Goal: Task Accomplishment & Management: Use online tool/utility

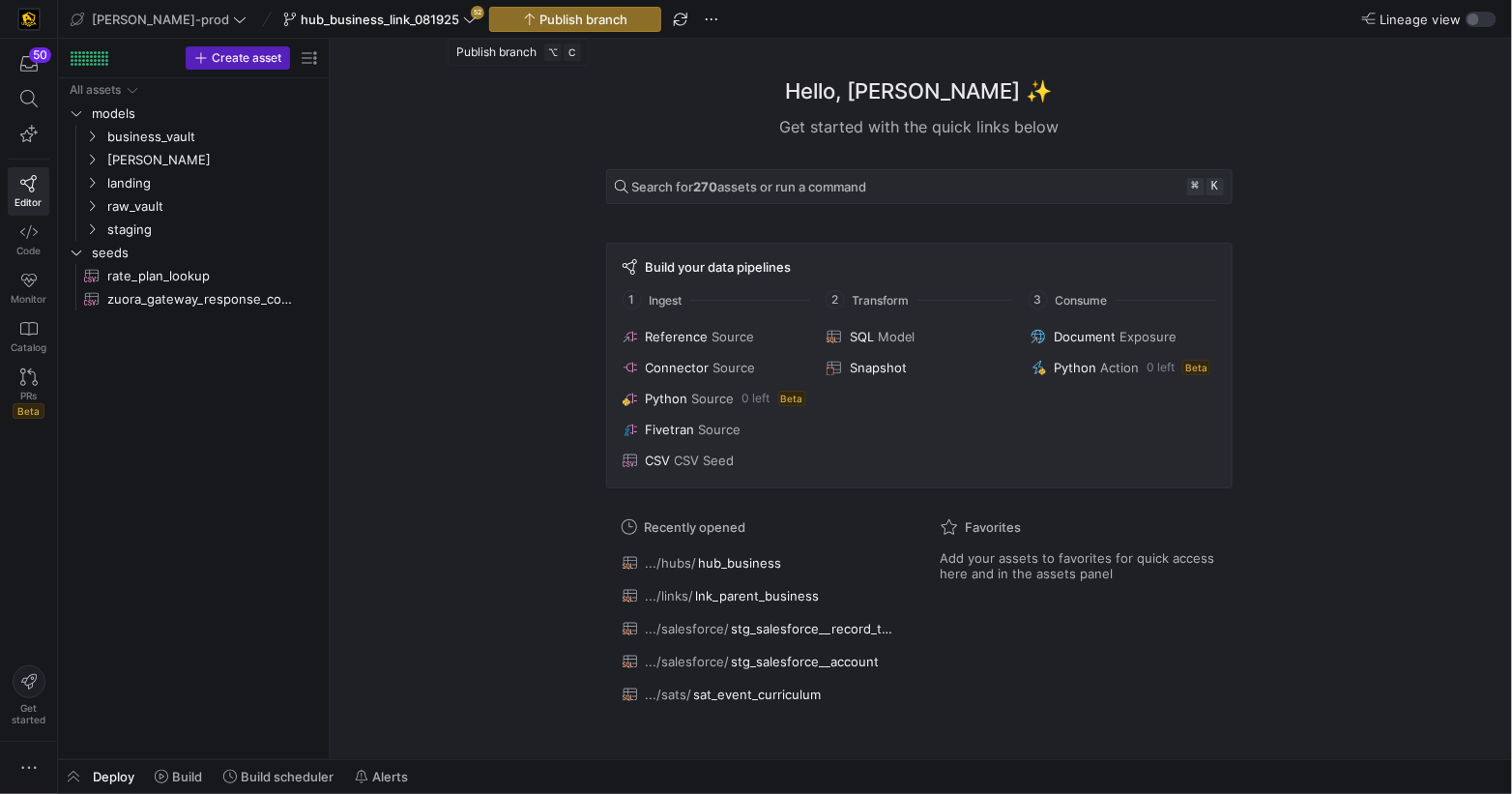
click at [428, 161] on div "Hello, [PERSON_NAME] ✨ Get started with the quick links below Search for 270 as…" at bounding box center [918, 398] width 1163 height 720
click at [669, 17] on span "button" at bounding box center [681, 20] width 24 height 24
click at [100, 139] on span "business_vault" at bounding box center [201, 136] width 238 height 22
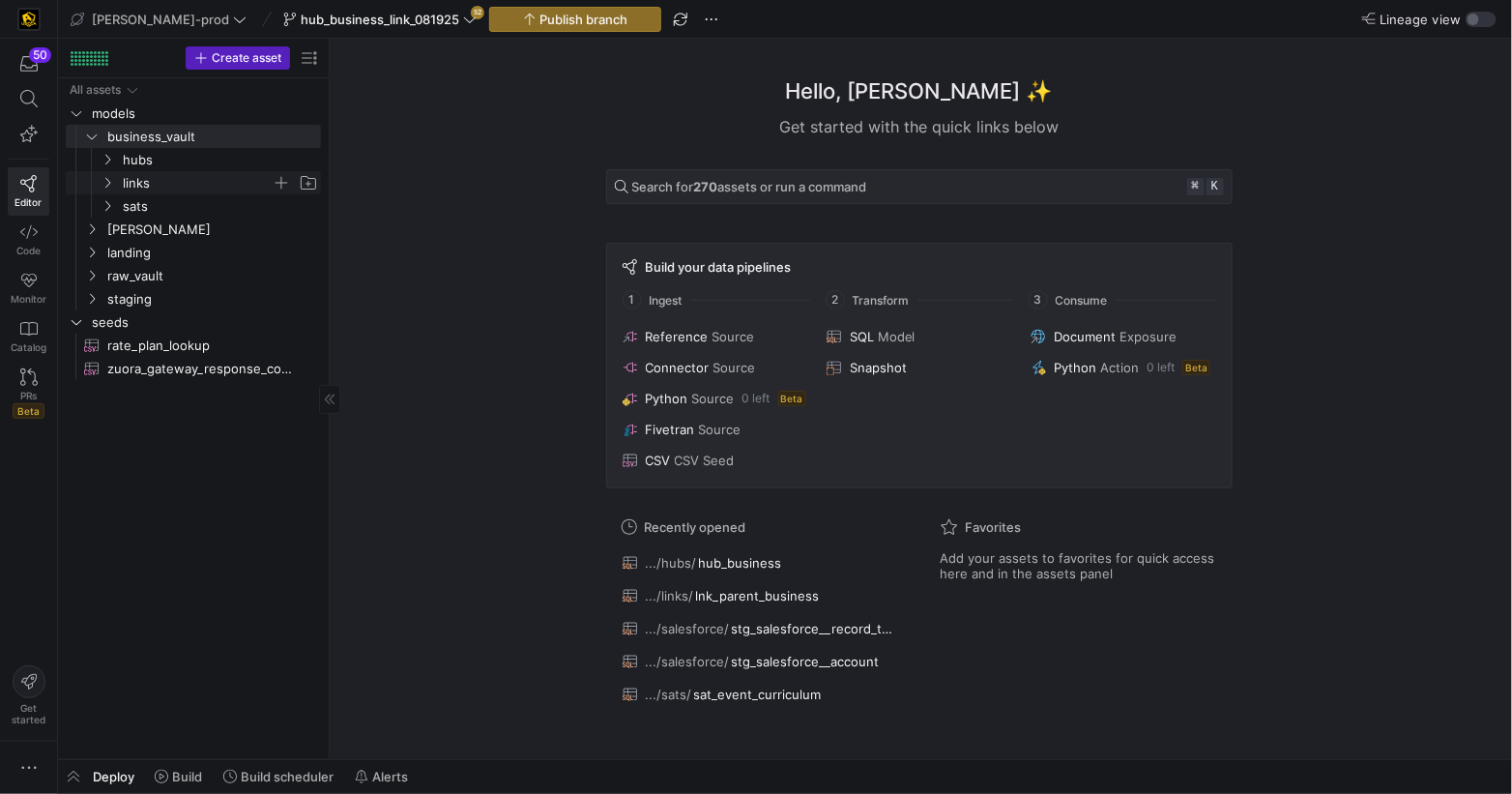
click at [114, 180] on y42-icon "Press SPACE to select this row." at bounding box center [108, 183] width 16 height 16
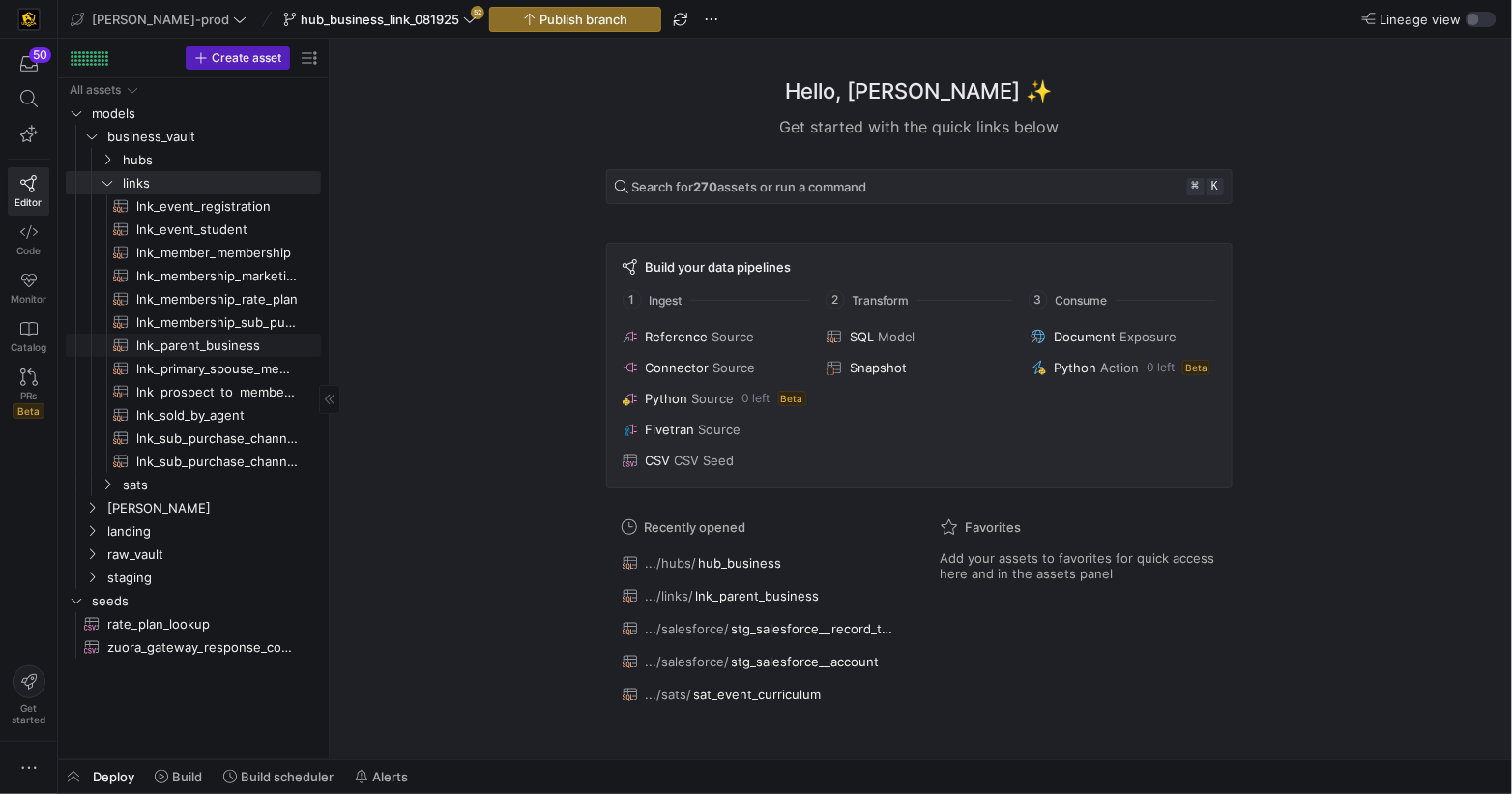
click at [245, 343] on span "lnk_parent_business​​​​​​​​​​" at bounding box center [218, 345] width 163 height 23
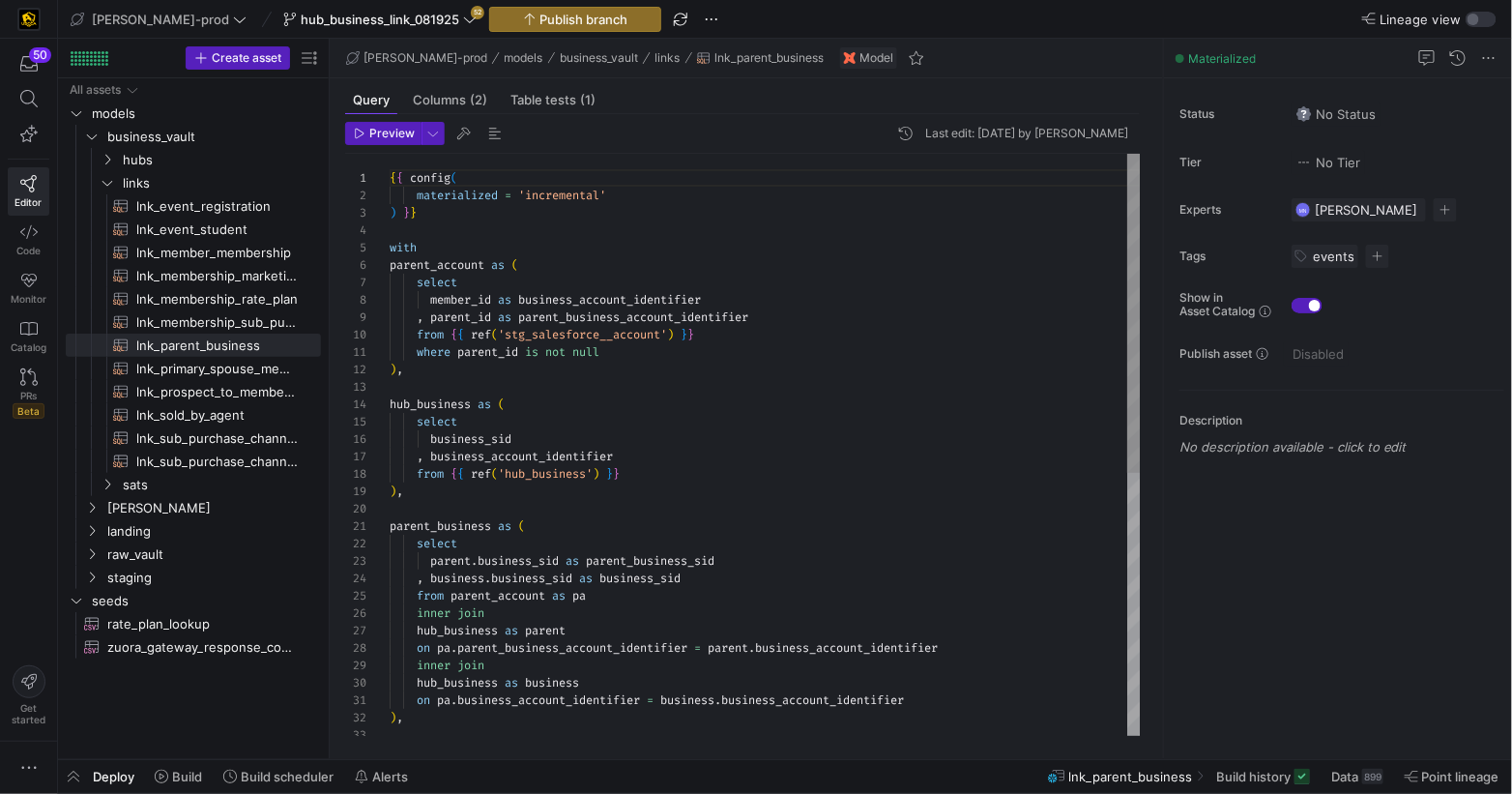
scroll to position [18, 14]
click at [798, 365] on div ") ," at bounding box center [765, 370] width 752 height 18
type textarea "{{ config( materialized = 'incremental' ) }} with parent_account as ( select me…"
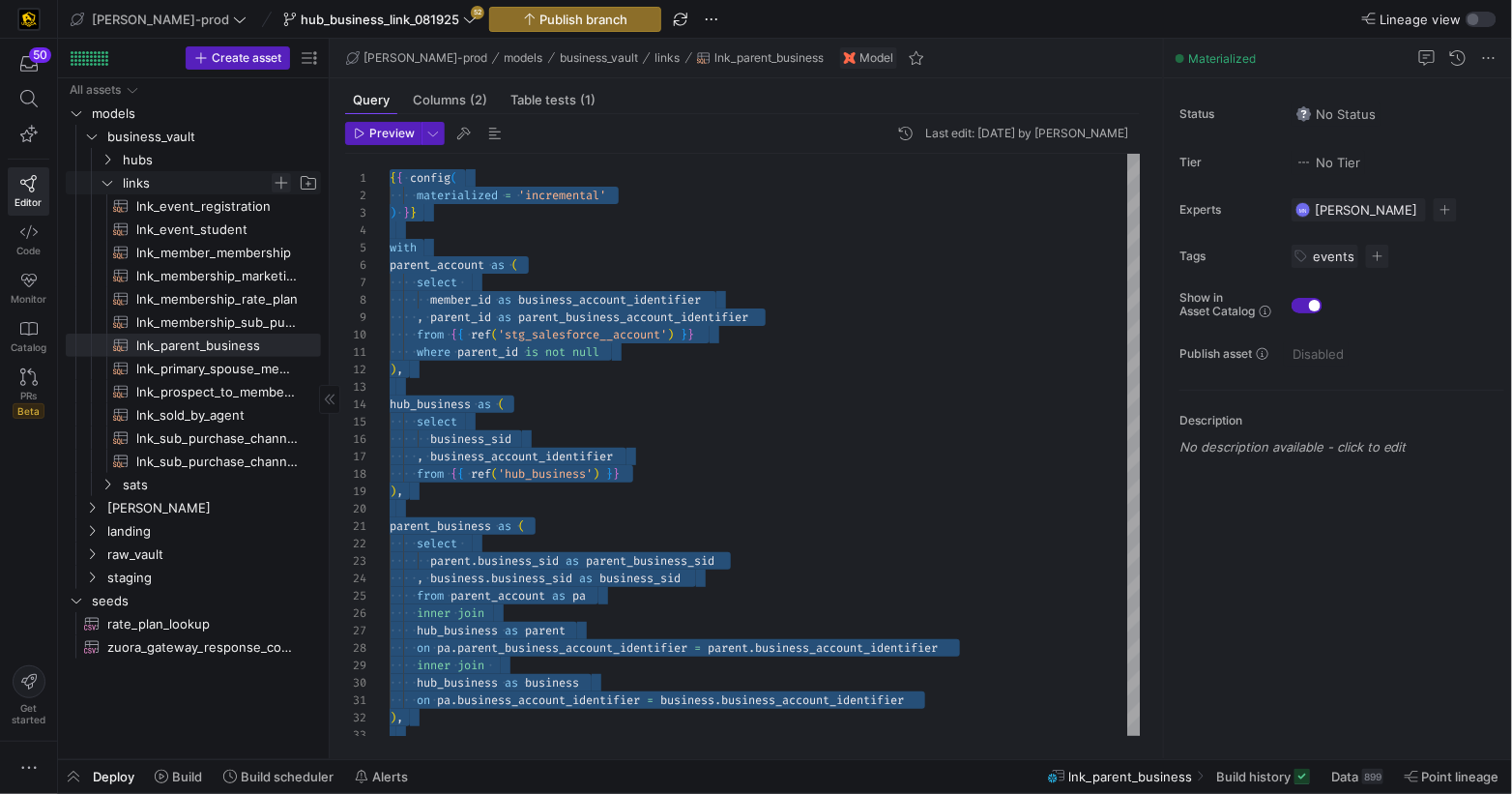
click at [282, 182] on span "Press SPACE to select this row." at bounding box center [281, 183] width 20 height 20
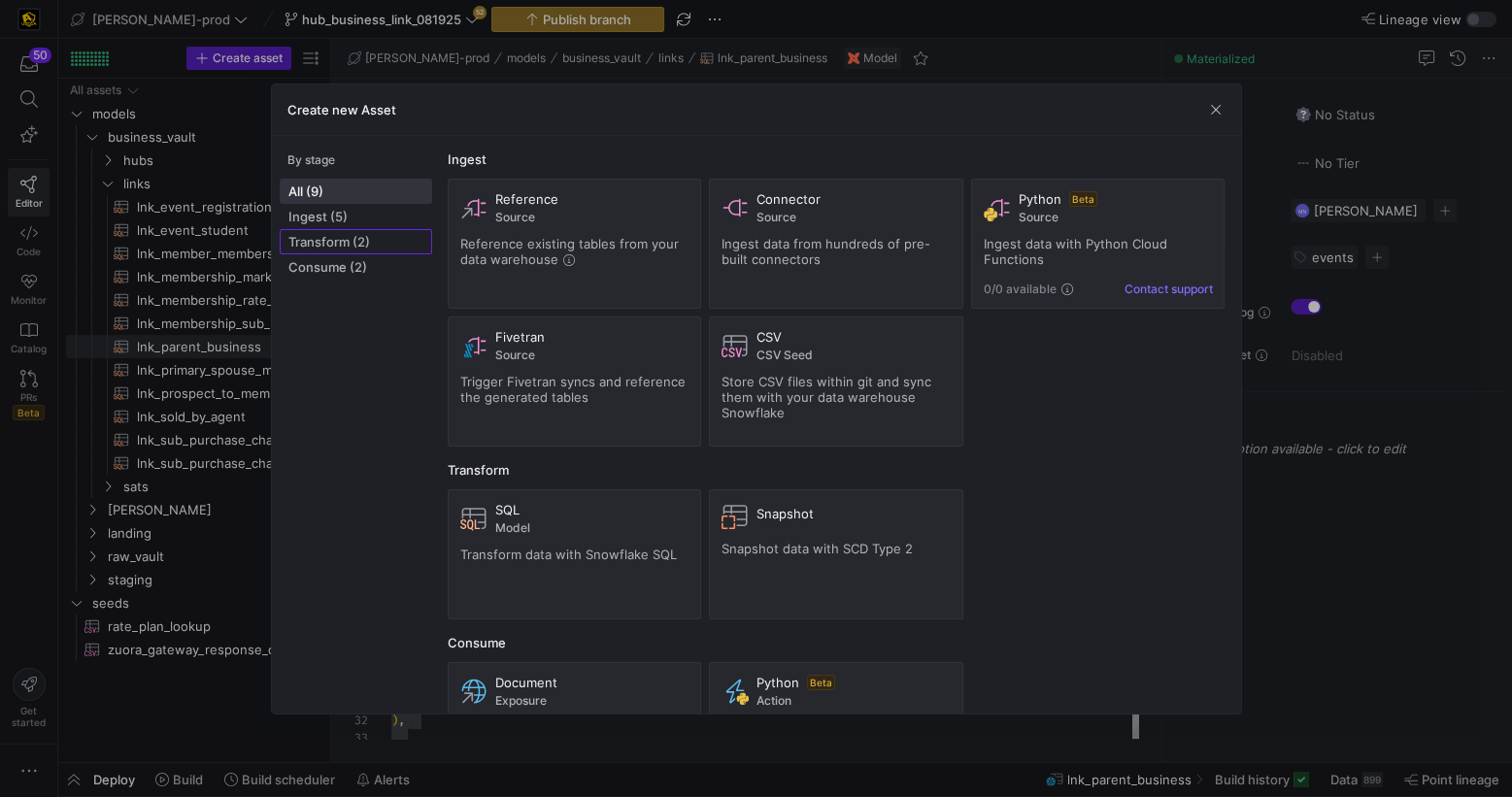
click at [323, 238] on span "Transform (2)" at bounding box center [355, 242] width 135 height 16
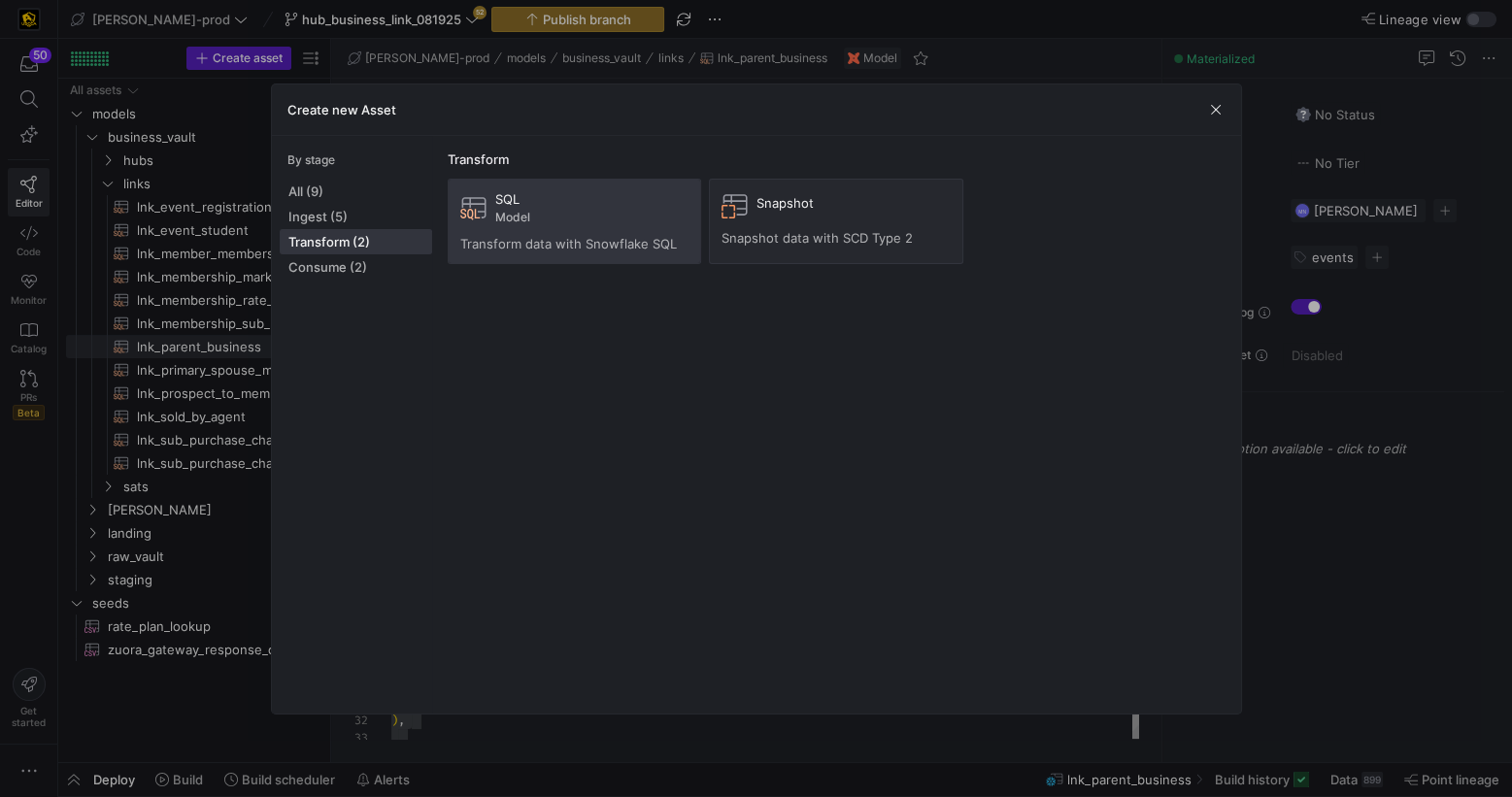
click at [560, 226] on div "SQL Model Transform data with Snowflake SQL" at bounding box center [575, 220] width 229 height 60
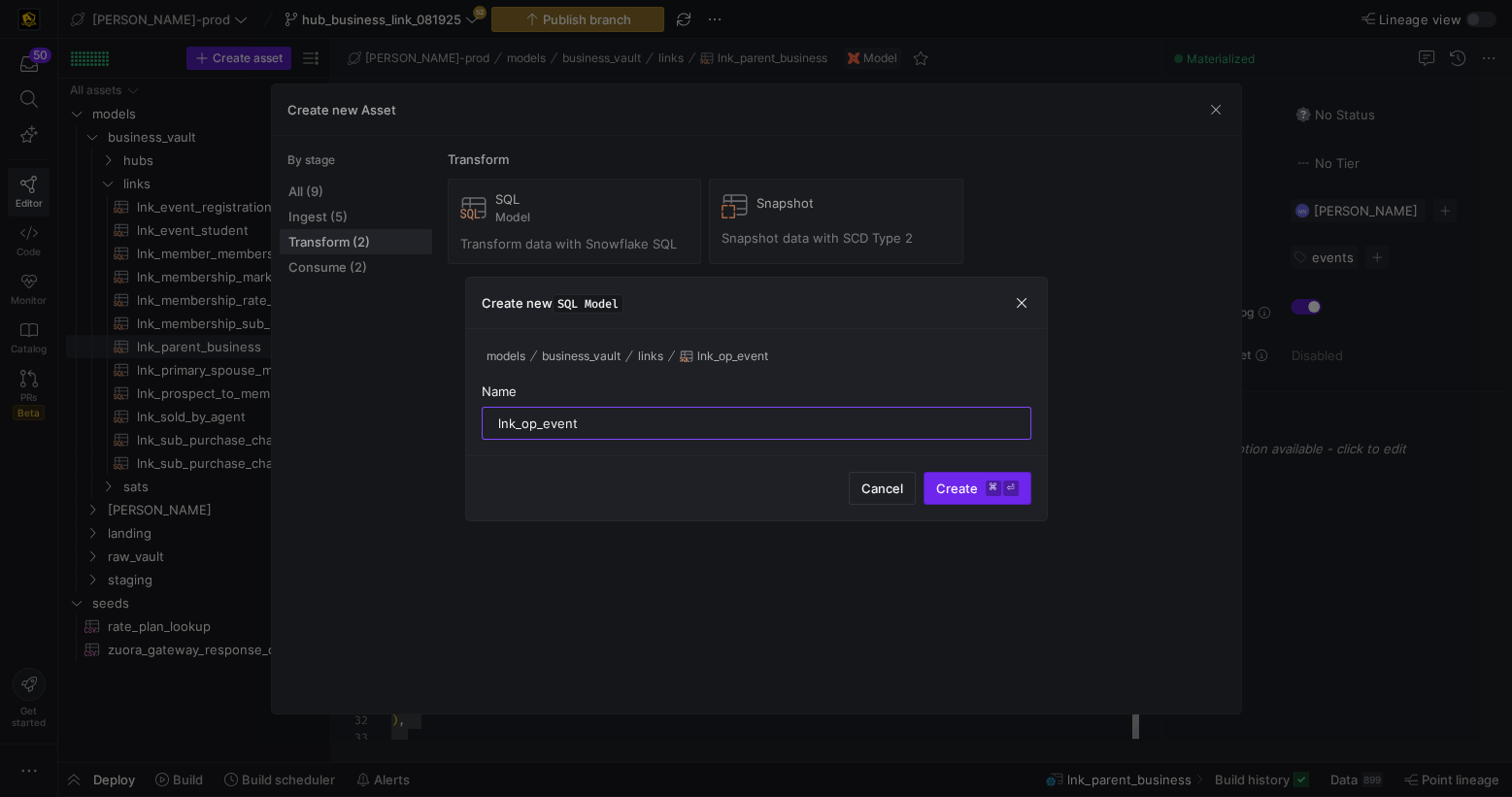
type input "lnk_op_event"
click at [956, 491] on span "Create ⌘ ⏎" at bounding box center [977, 488] width 83 height 16
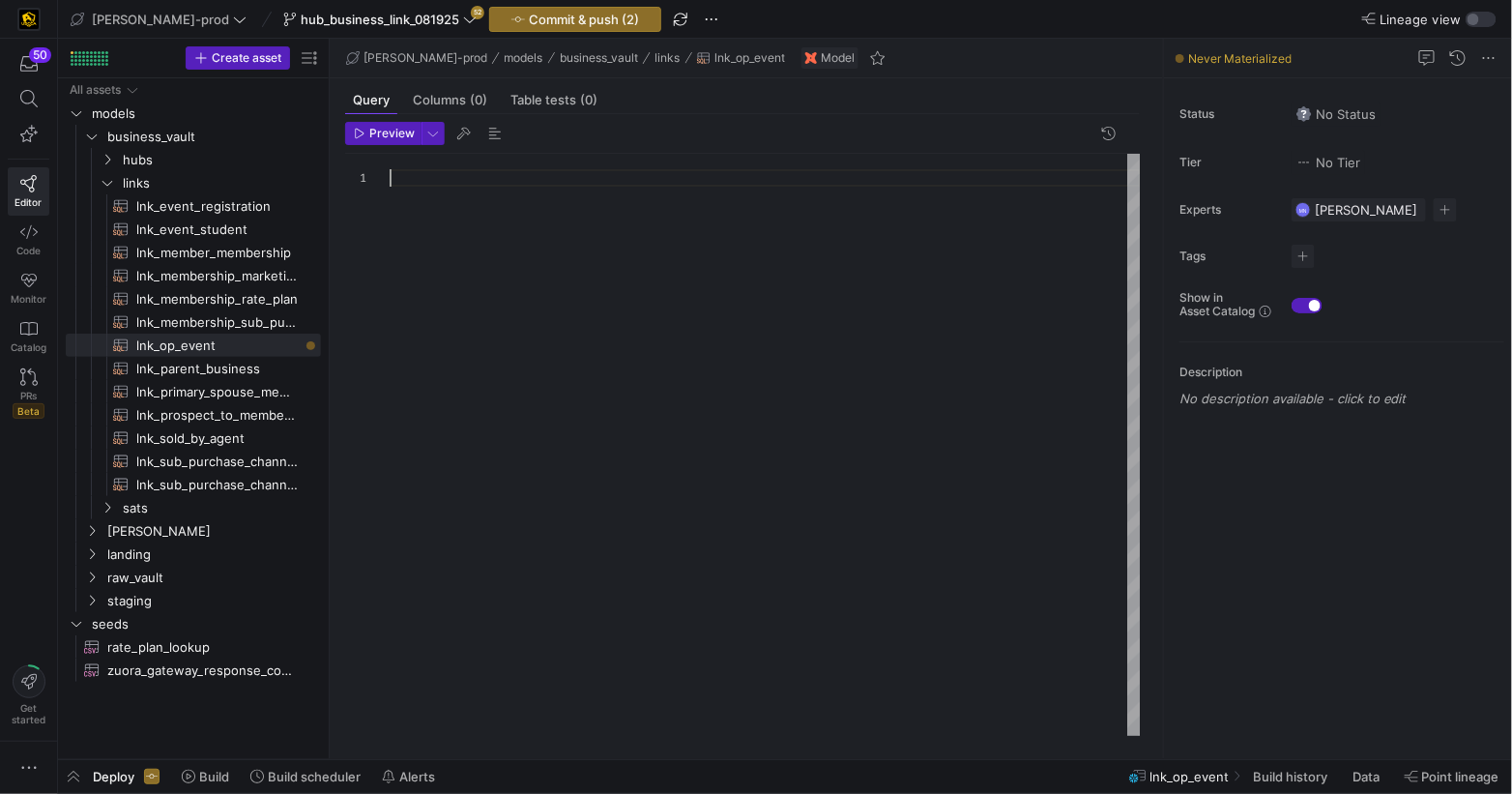
click at [557, 227] on div at bounding box center [765, 445] width 752 height 582
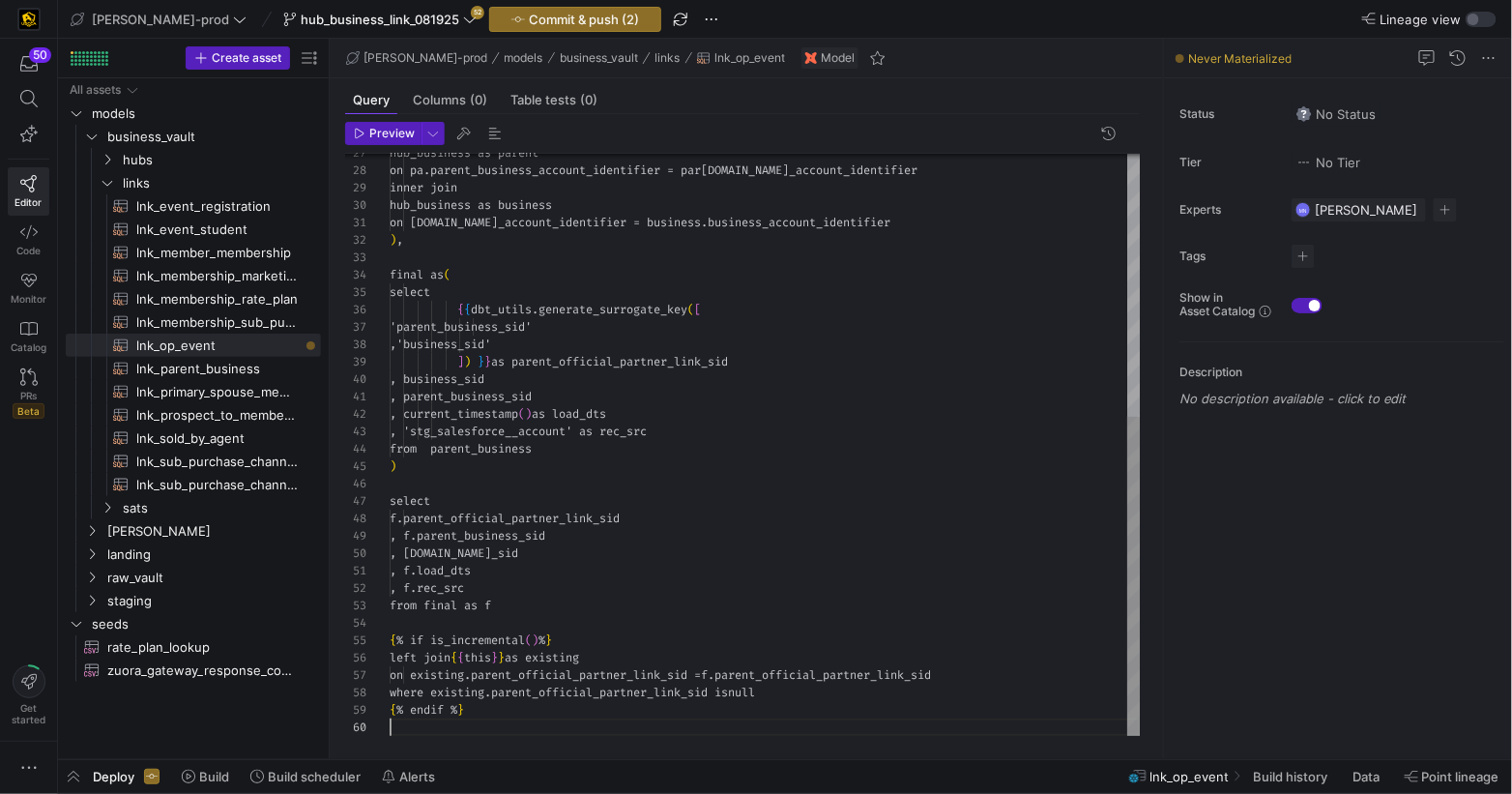
scroll to position [156, 0]
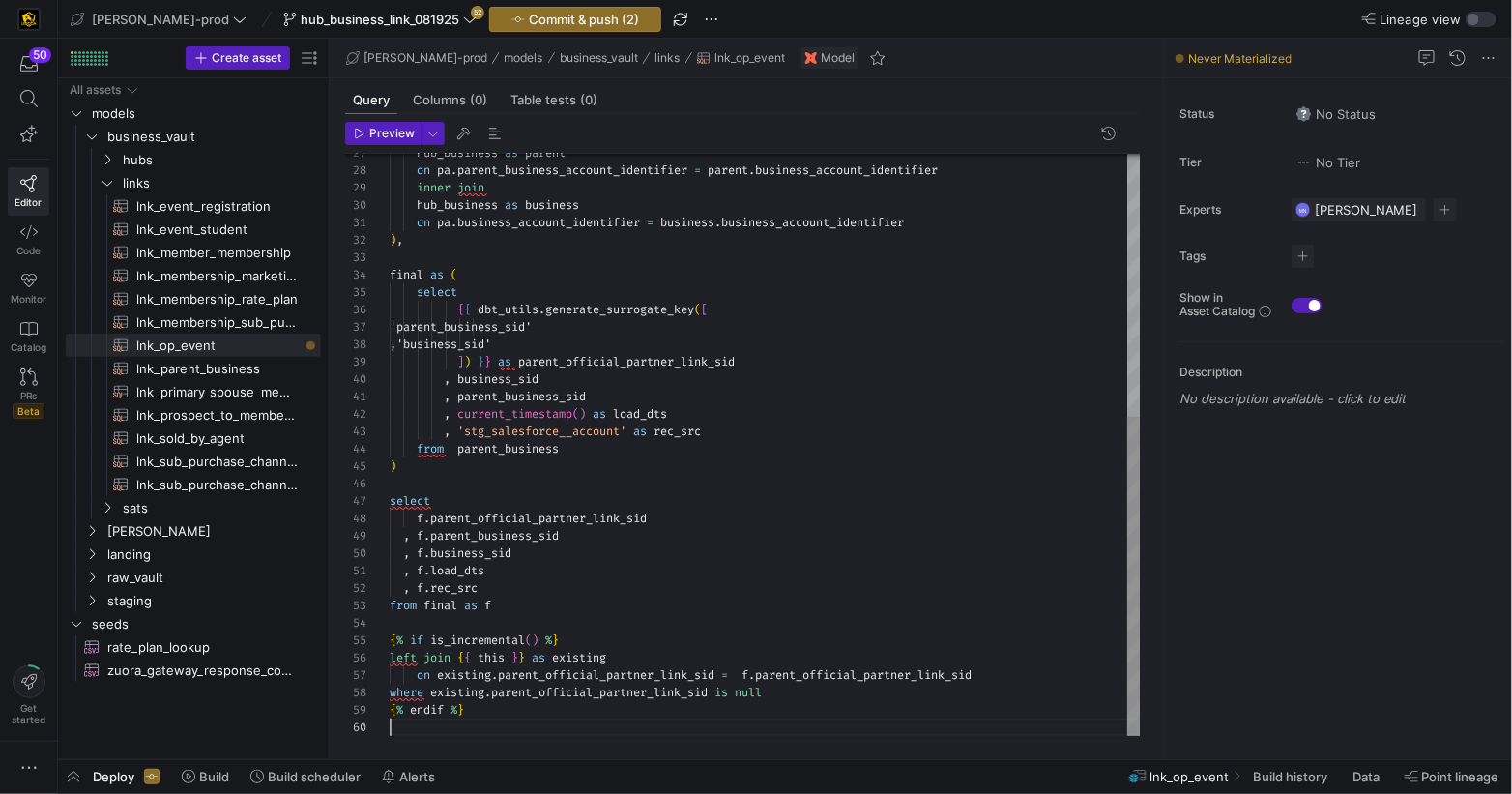
click at [531, 417] on div "hub_business as parent on pa . parent_business_account_identifier = parent . bu…" at bounding box center [765, 205] width 752 height 1060
click at [531, 417] on span "current_timestamp" at bounding box center [514, 414] width 115 height 16
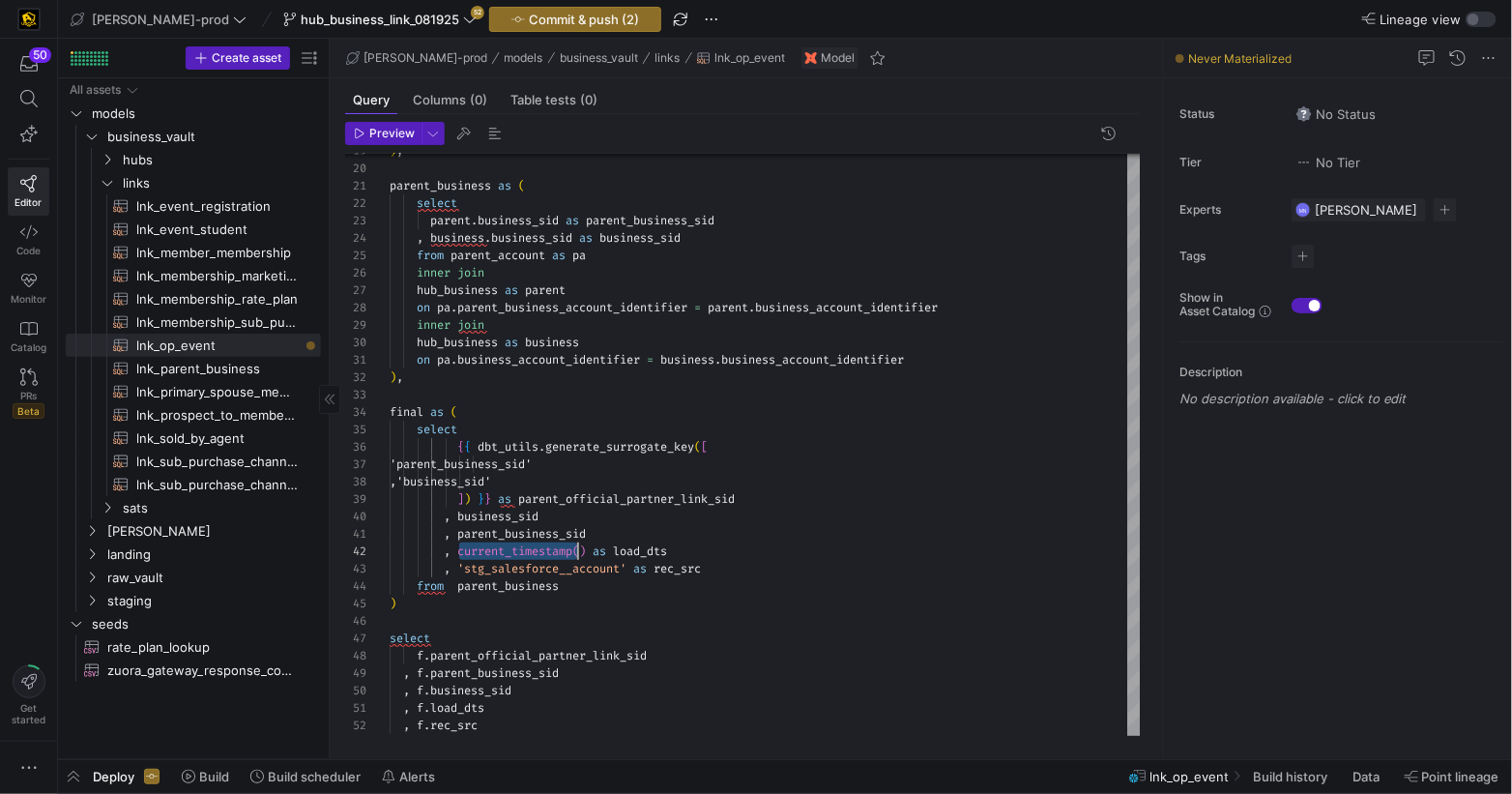
click at [204, 228] on span "lnk_event_student​​​​​​​​​​" at bounding box center [218, 229] width 163 height 23
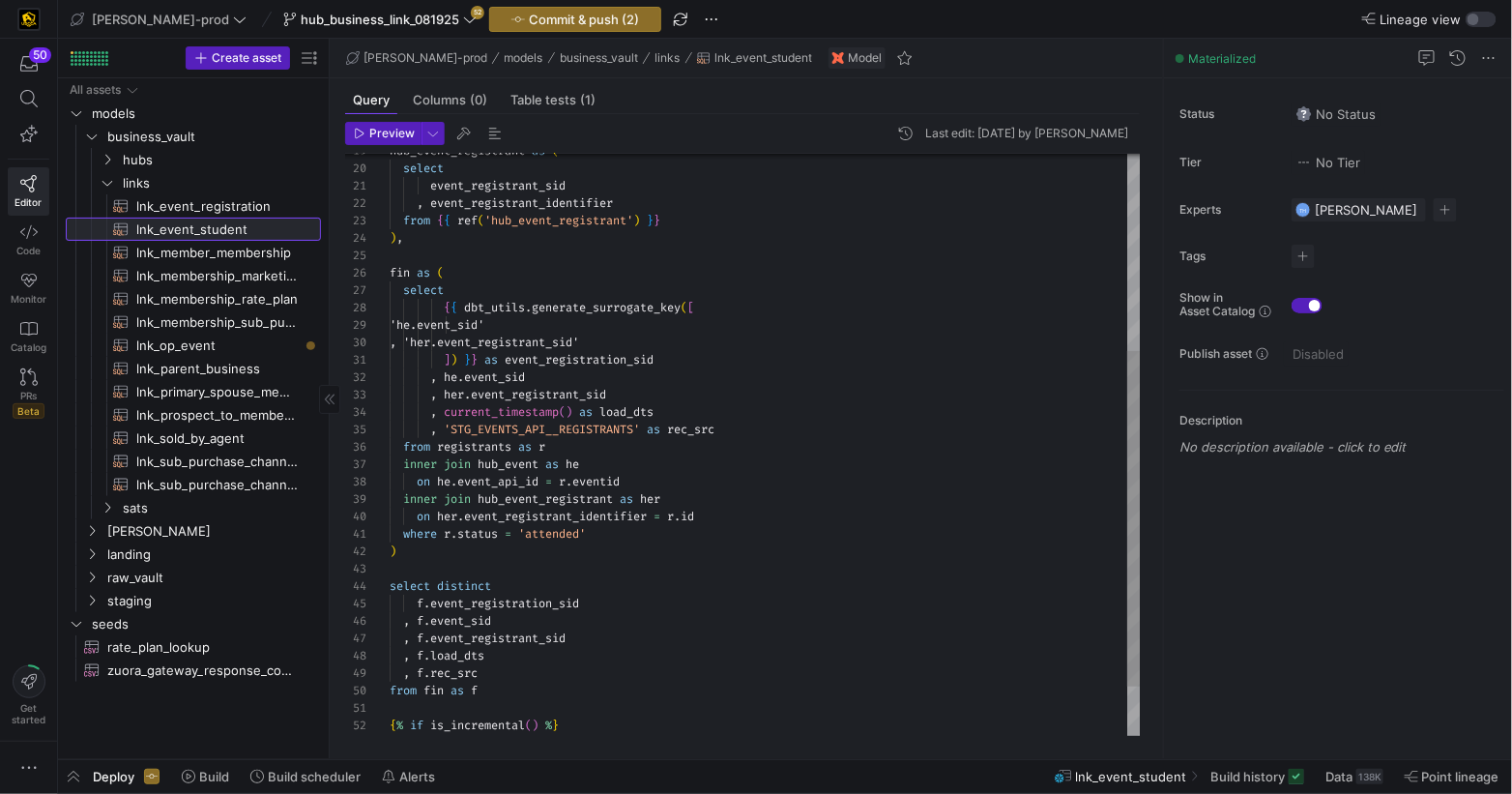
click at [203, 228] on span "lnk_event_student​​​​​​​​​​" at bounding box center [218, 229] width 163 height 23
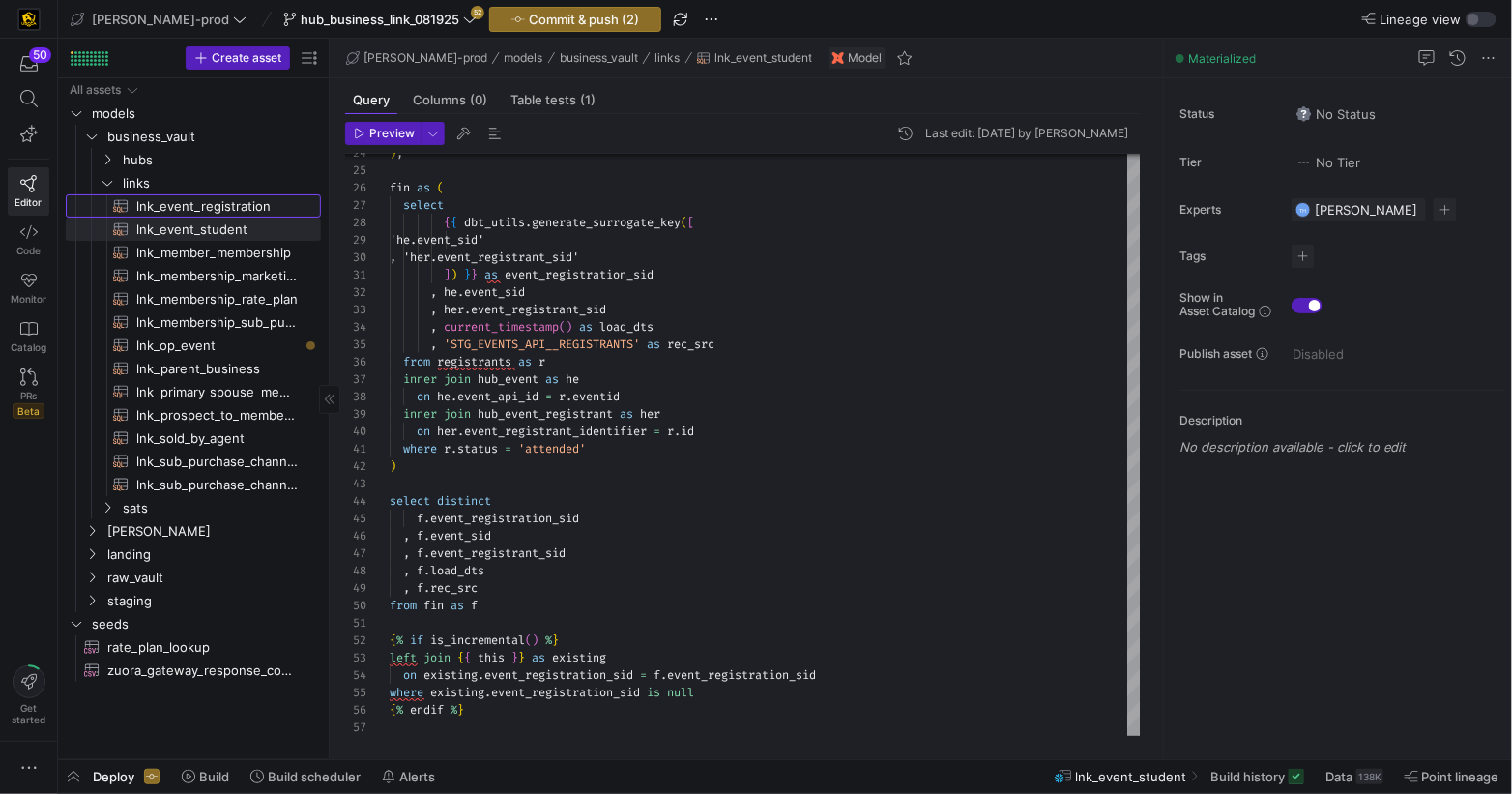
drag, startPoint x: 225, startPoint y: 203, endPoint x: 293, endPoint y: 212, distance: 68.6
click at [225, 203] on span "lnk_event_registration​​​​​​​​​​" at bounding box center [218, 206] width 163 height 23
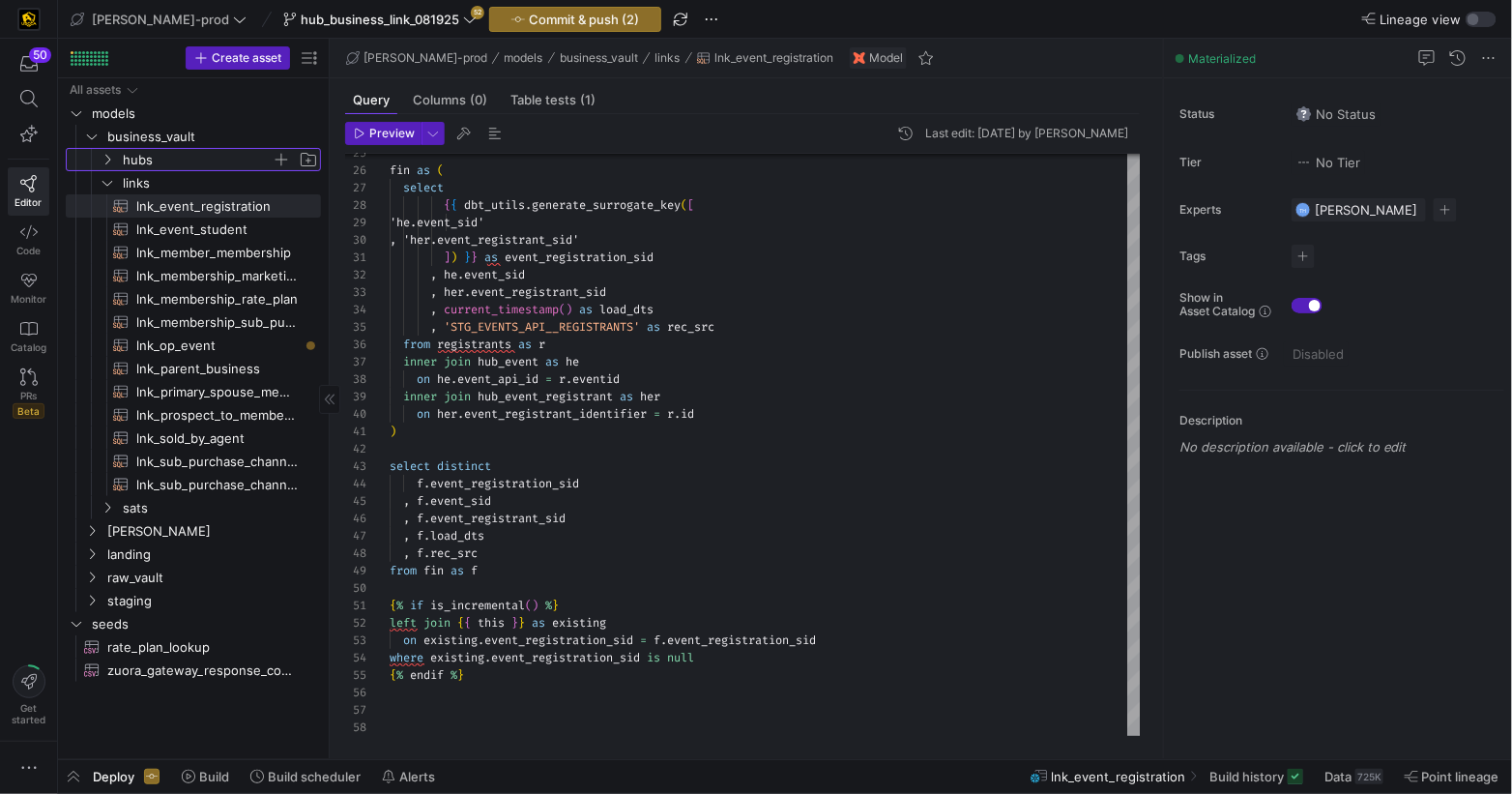
click at [113, 167] on y42-icon "Press SPACE to select this row." at bounding box center [108, 160] width 16 height 16
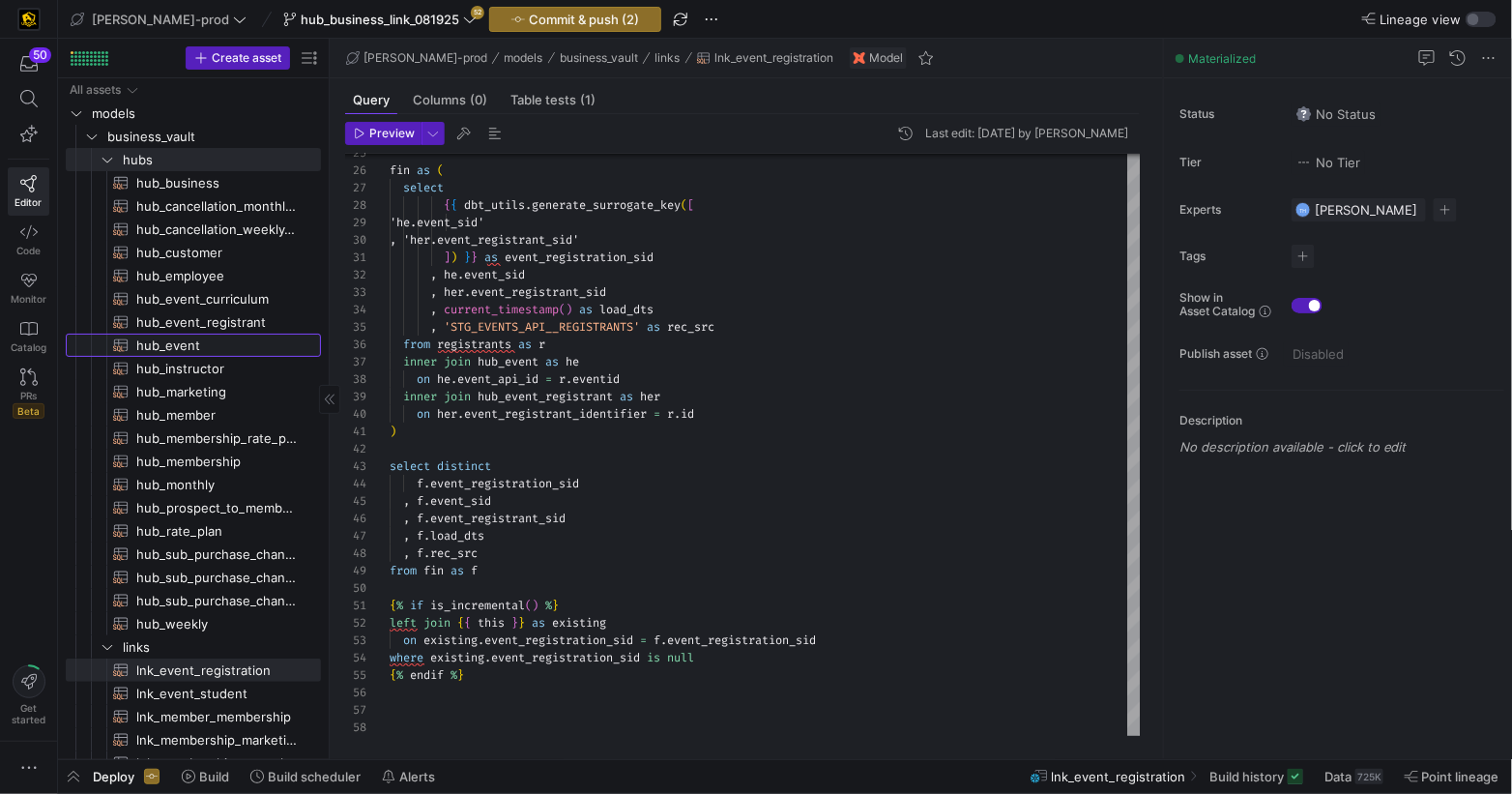
click at [168, 349] on span "hub_event​​​​​​​​​​" at bounding box center [218, 345] width 163 height 23
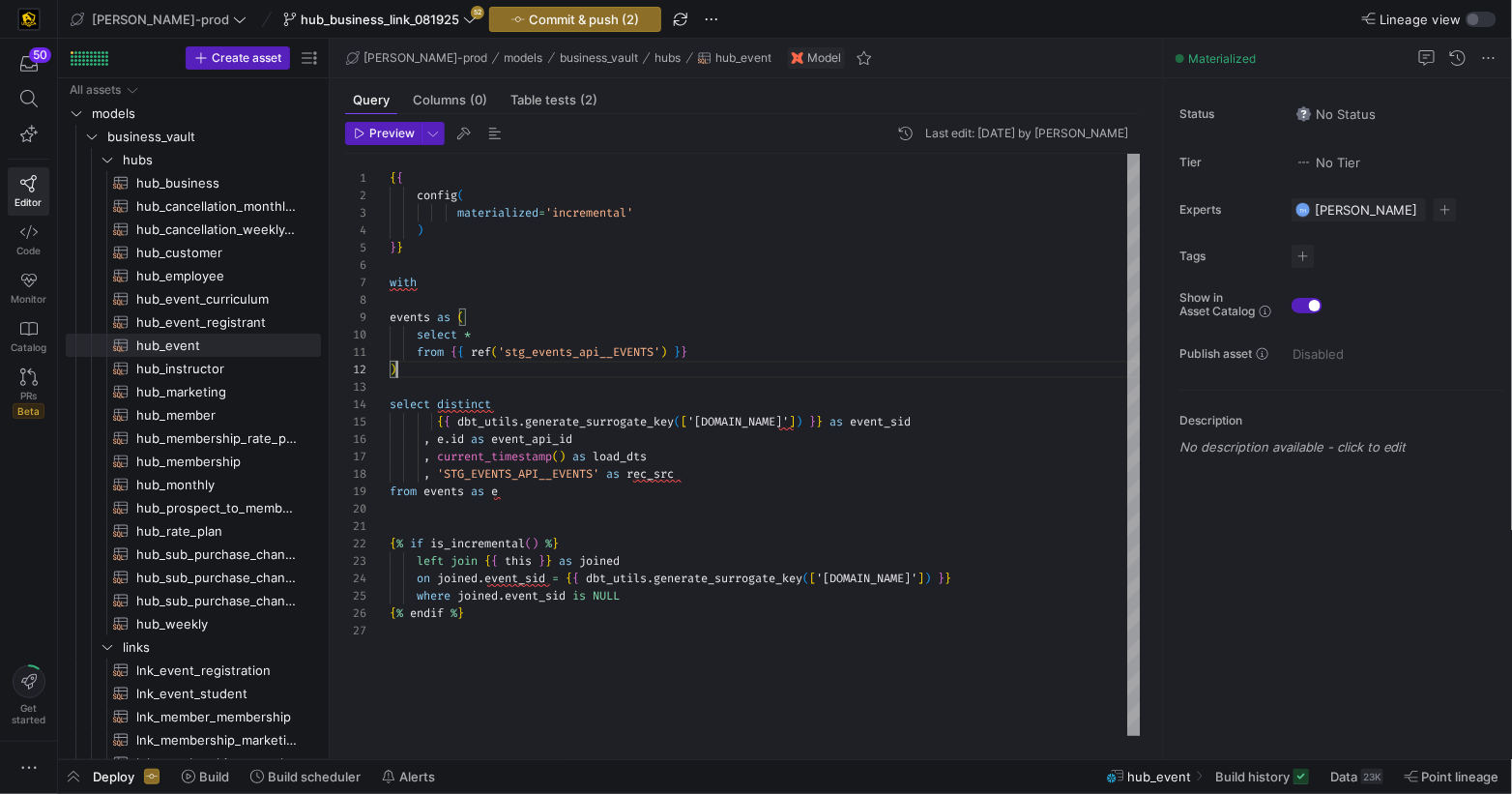
scroll to position [18, 6]
click at [922, 377] on div "{ { config ( materialized = 'incremental' ) } } with events as ( select * from …" at bounding box center [765, 445] width 752 height 582
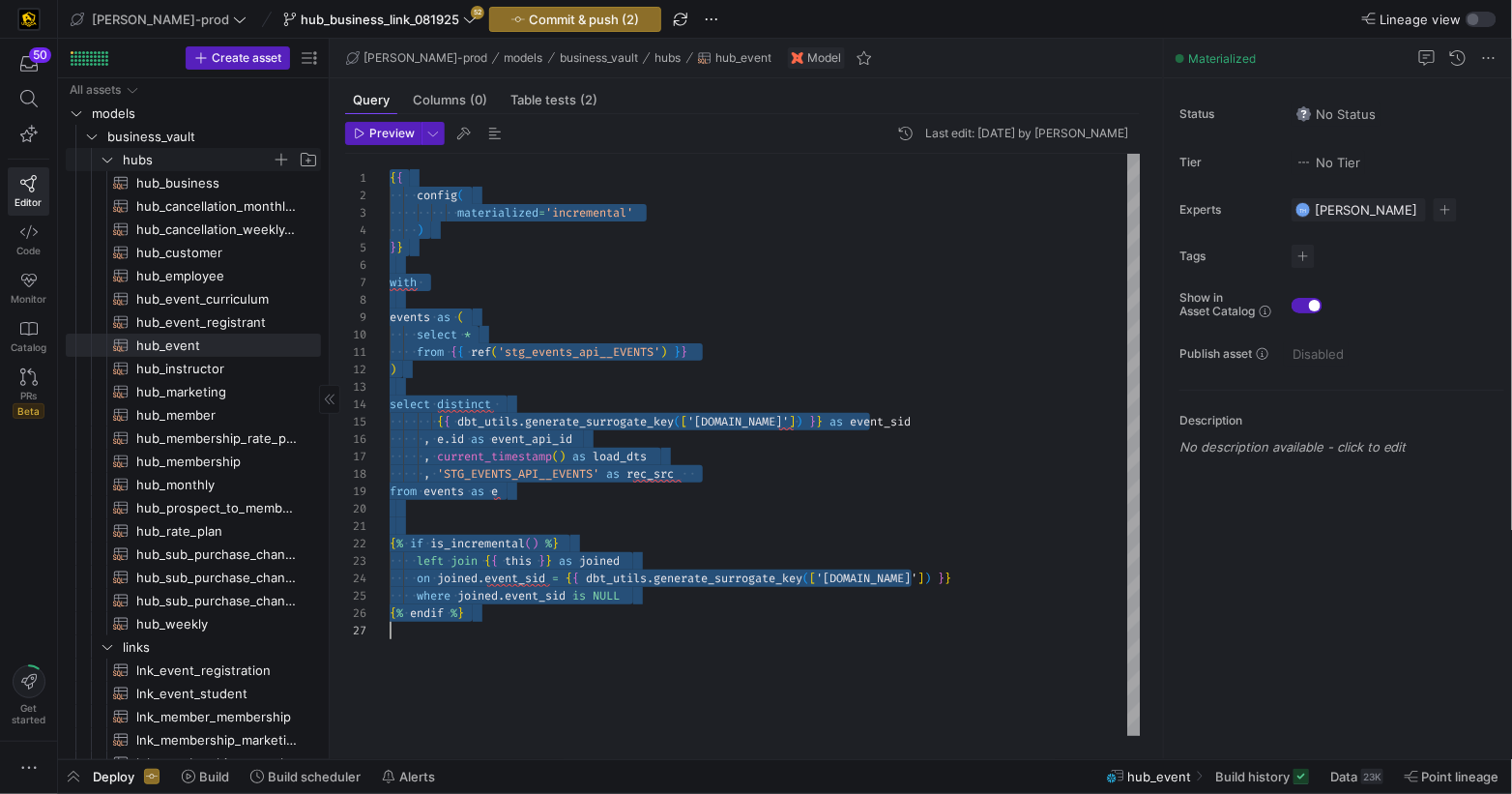
click at [117, 159] on span "hubs" at bounding box center [209, 160] width 222 height 22
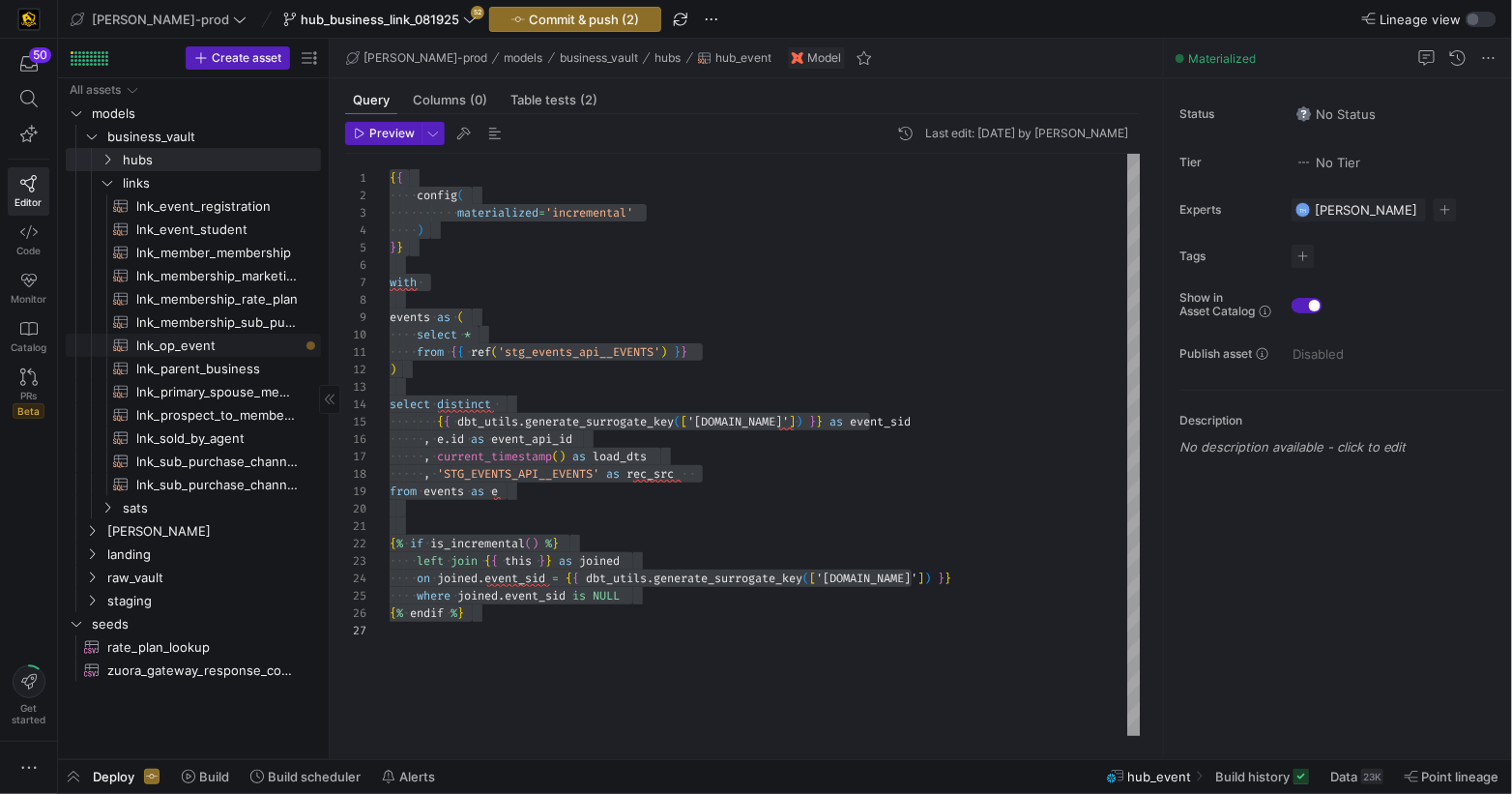
drag, startPoint x: 194, startPoint y: 343, endPoint x: 280, endPoint y: 353, distance: 86.6
click at [194, 343] on span "lnk_op_event​​​​​​​​​​" at bounding box center [218, 345] width 163 height 23
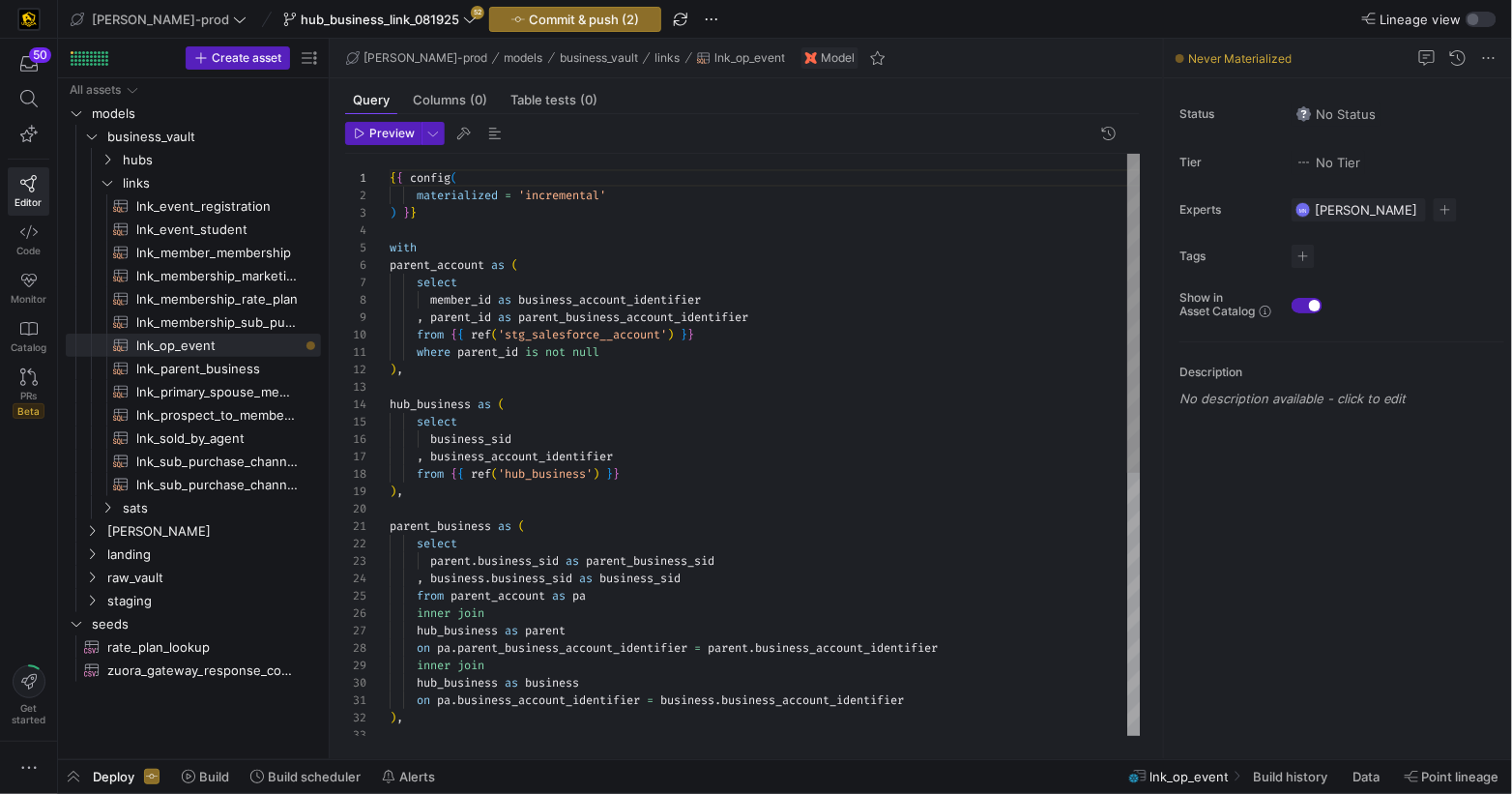
scroll to position [18, 14]
click at [821, 369] on div "{ { config ( materialized = 'incremental' ) } } with parent_account as ( select…" at bounding box center [765, 683] width 752 height 1060
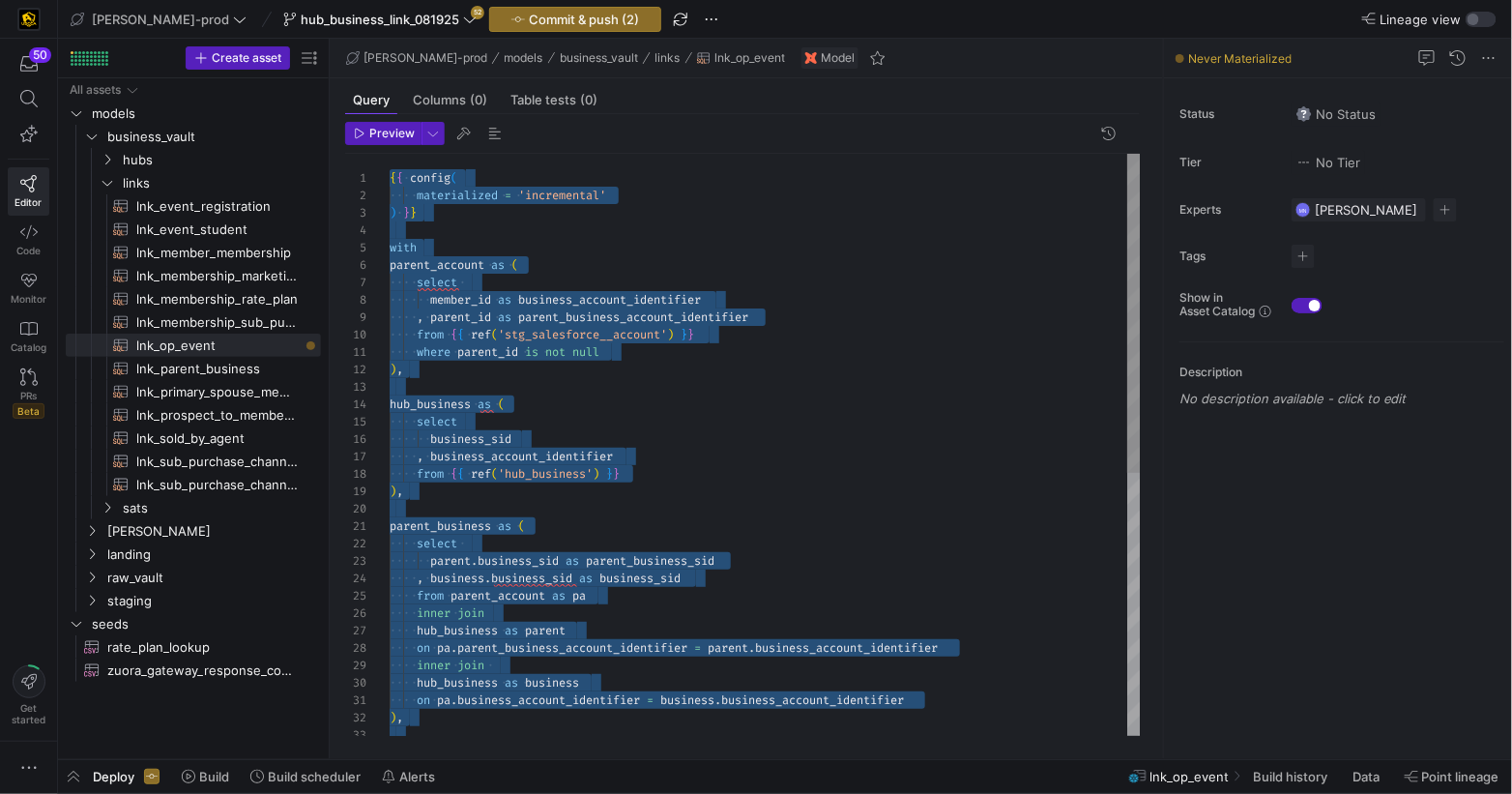
click at [822, 369] on div "{ { config ( materialized = 'incremental' ) } } with parent_account as ( select…" at bounding box center [765, 683] width 752 height 1060
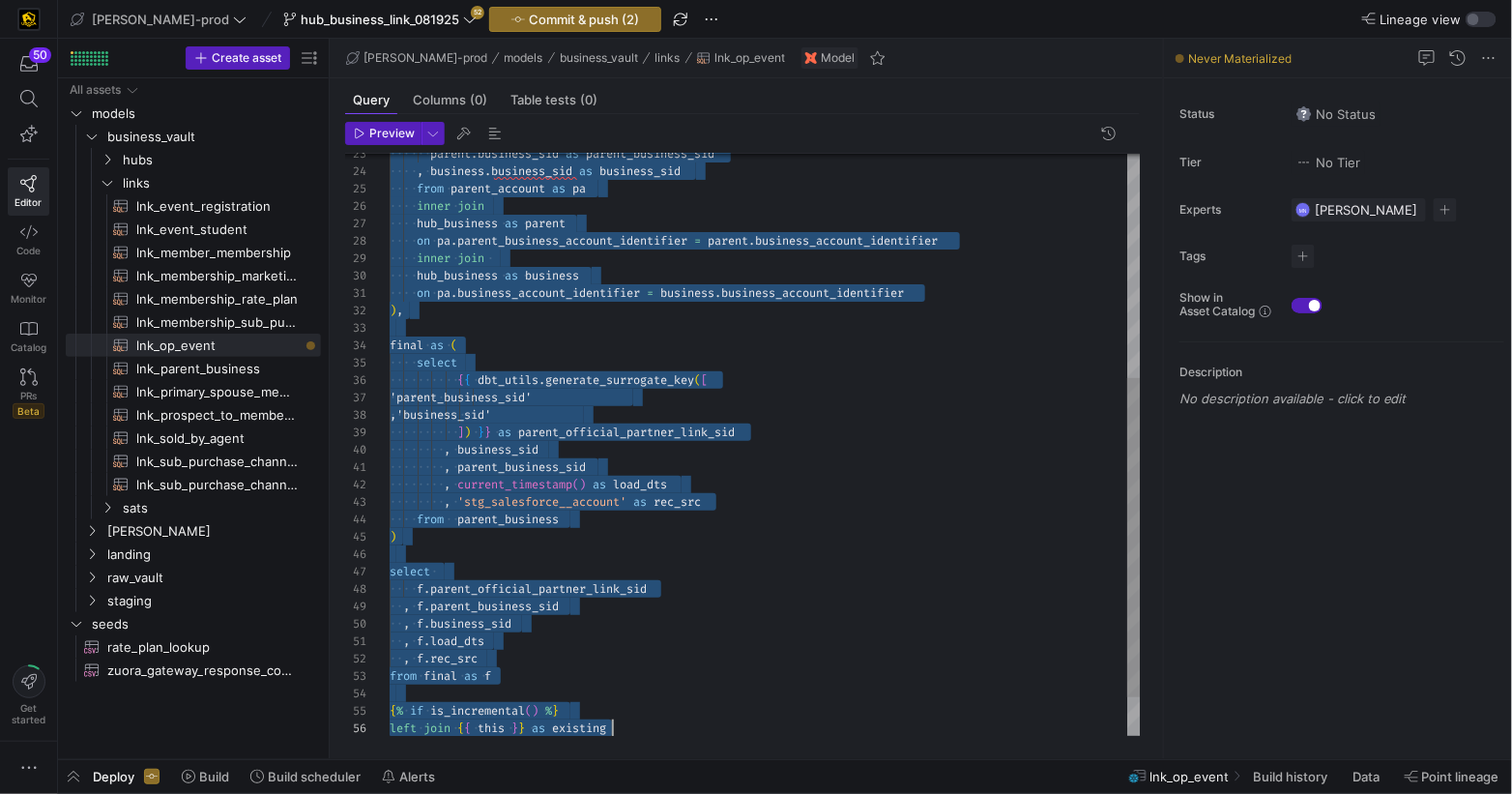
scroll to position [0, 0]
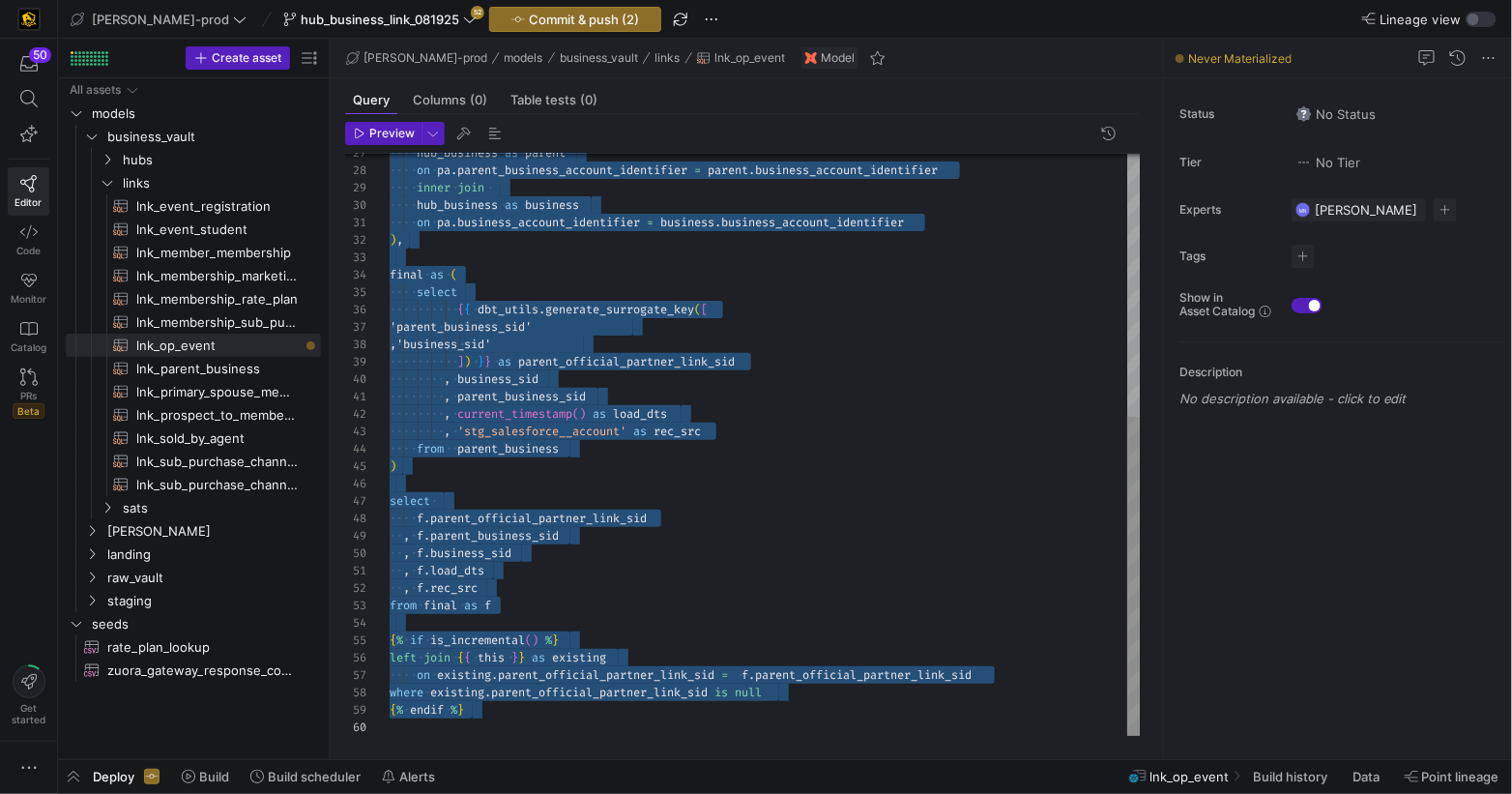
drag, startPoint x: 391, startPoint y: 284, endPoint x: 701, endPoint y: 748, distance: 558.0
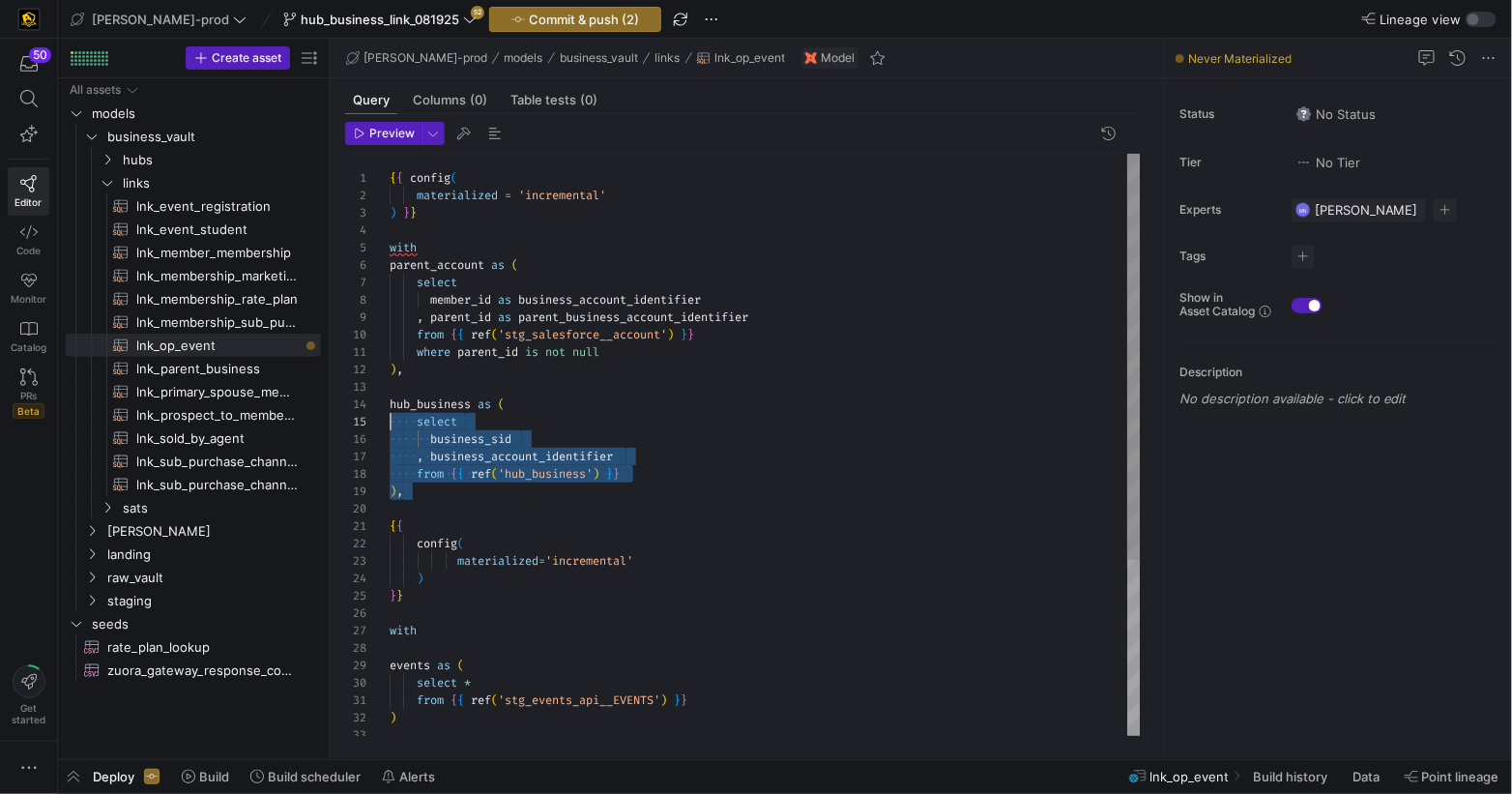
scroll to position [52, 0]
drag, startPoint x: 448, startPoint y: 493, endPoint x: 379, endPoint y: 403, distance: 113.4
click at [379, 403] on div "27 28 29 30 31 32 33 14 15 16 17 18 19 20 21 22 23 24 25 26 13 12 11 10 9 8 6 7…" at bounding box center [743, 445] width 796 height 582
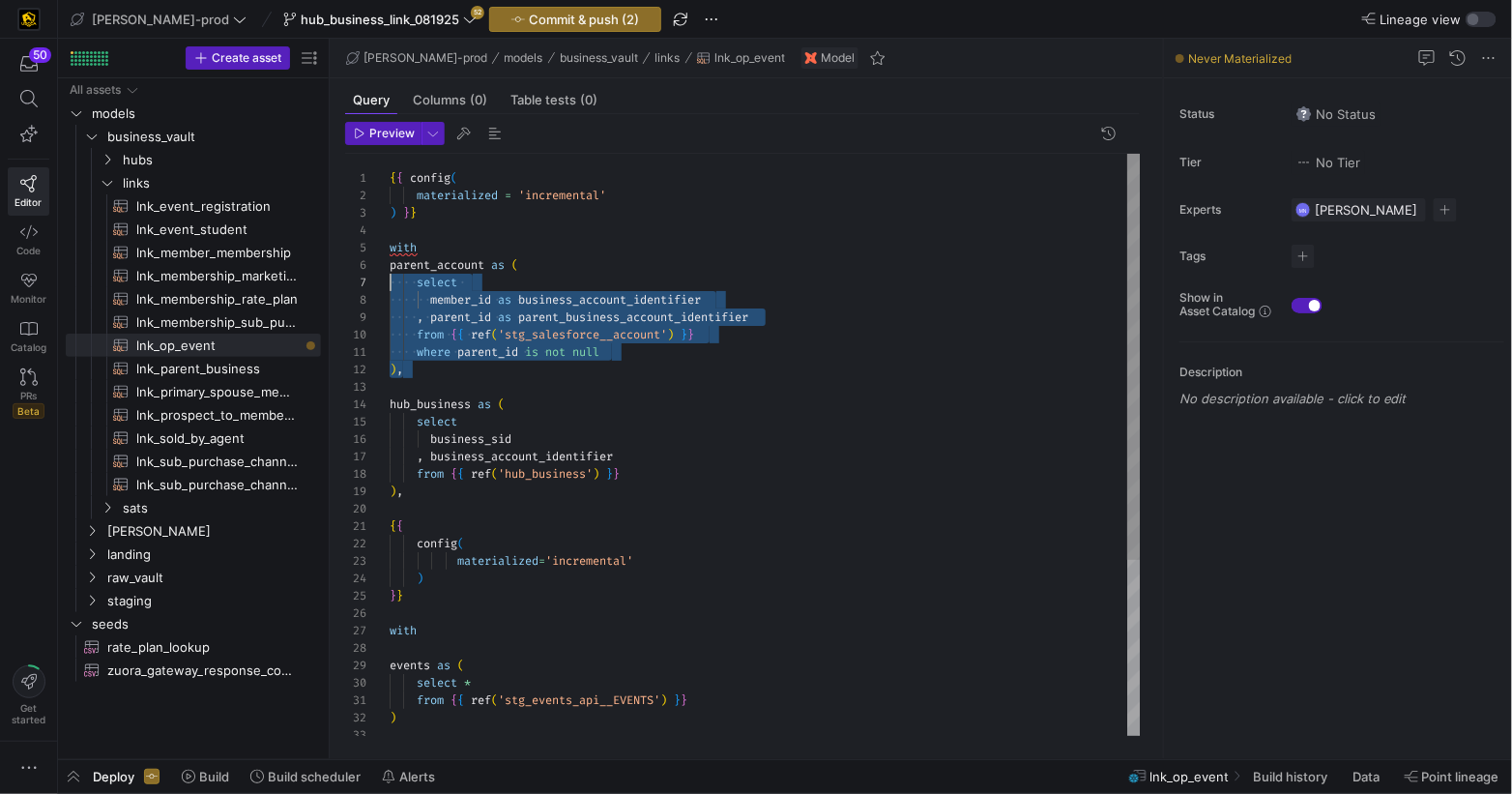
scroll to position [69, 0]
drag, startPoint x: 431, startPoint y: 363, endPoint x: 377, endPoint y: 256, distance: 119.9
click at [377, 255] on div "27 28 29 30 31 32 33 14 15 16 17 18 19 20 21 22 23 24 25 26 13 12 11 10 9 8 6 7…" at bounding box center [743, 445] width 796 height 582
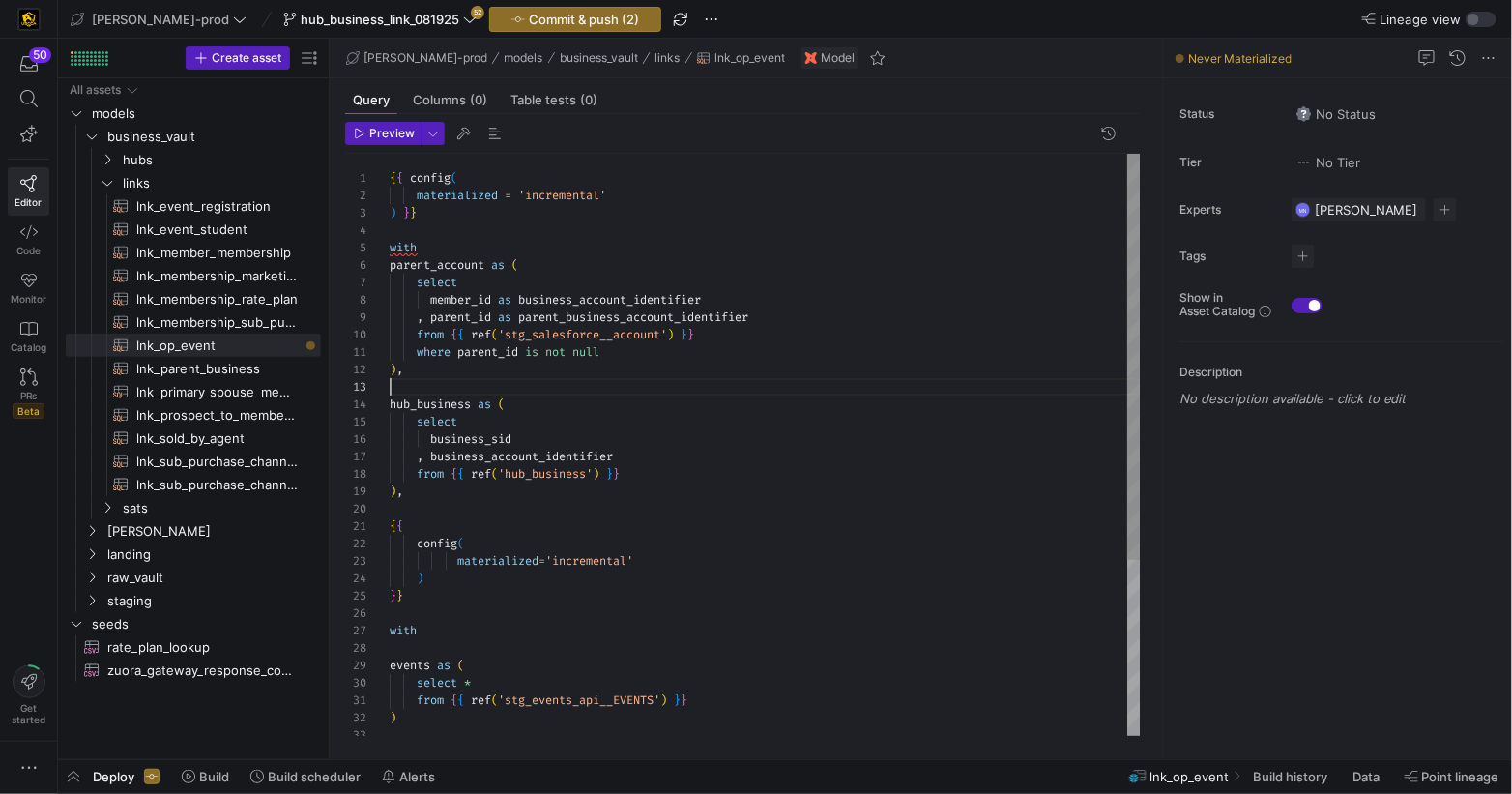
scroll to position [34, 0]
drag, startPoint x: 421, startPoint y: 388, endPoint x: 520, endPoint y: 379, distance: 99.4
click at [425, 388] on div at bounding box center [765, 387] width 752 height 18
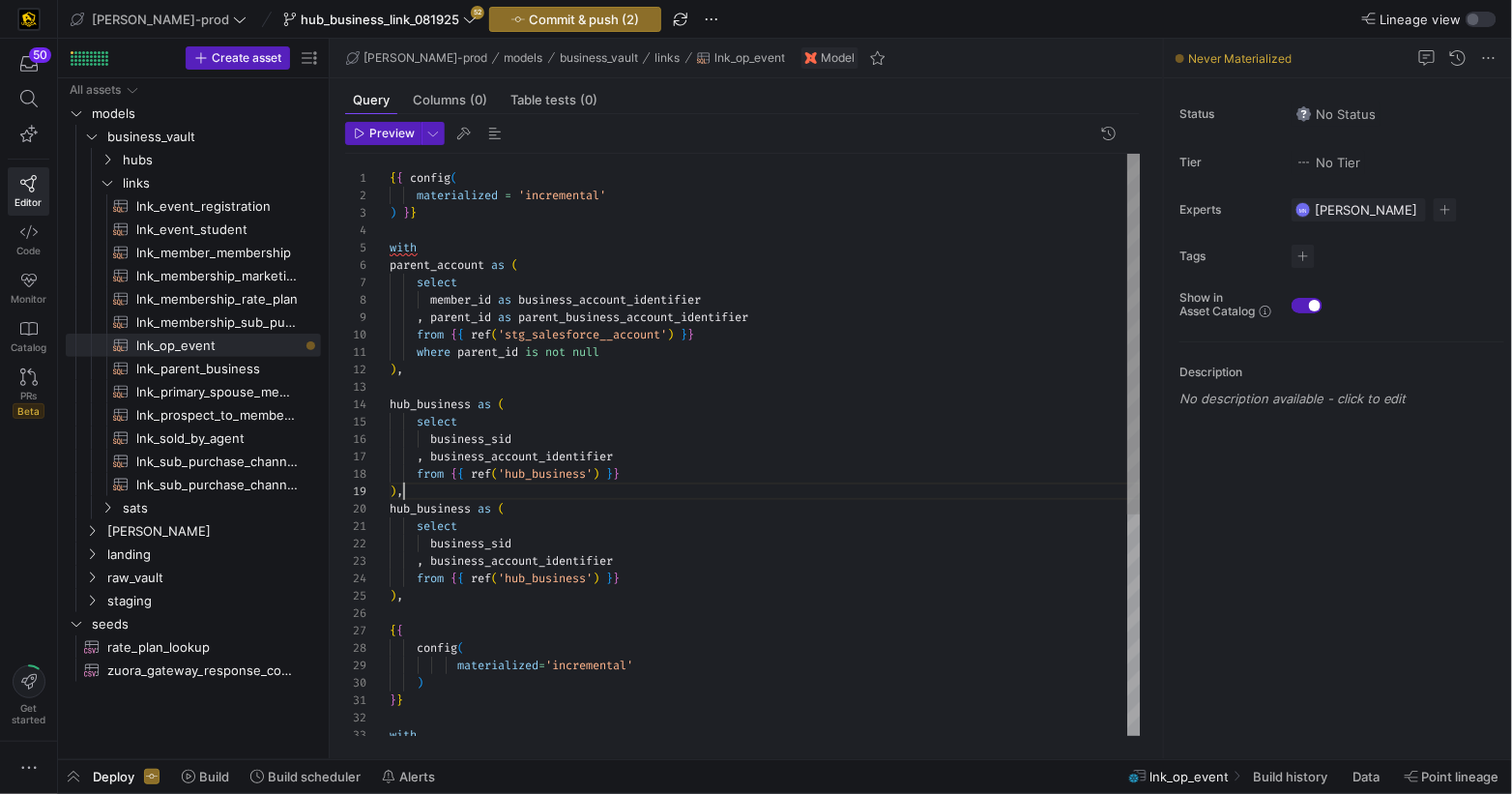
scroll to position [156, 0]
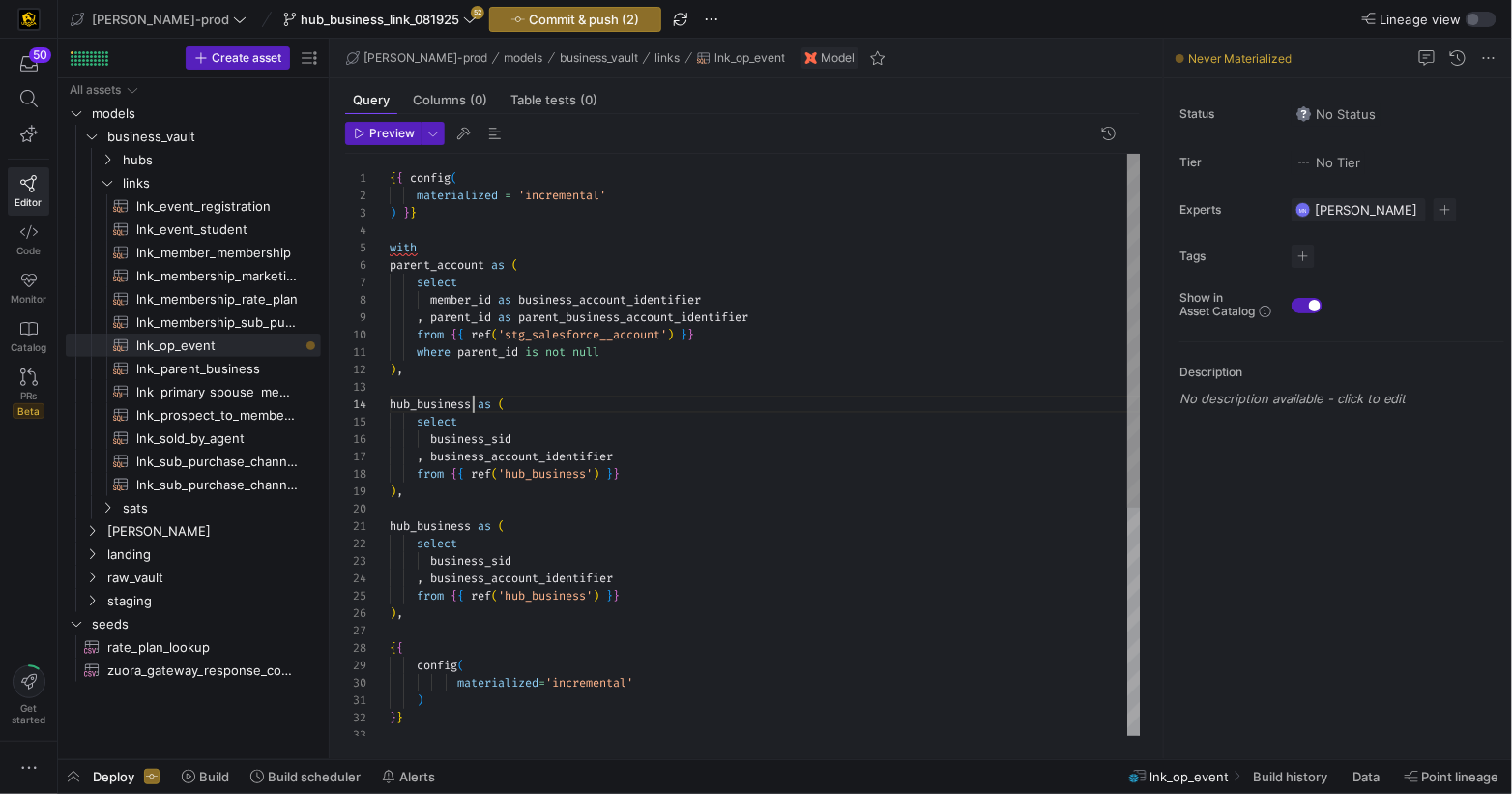
drag, startPoint x: 474, startPoint y: 402, endPoint x: 684, endPoint y: 354, distance: 215.4
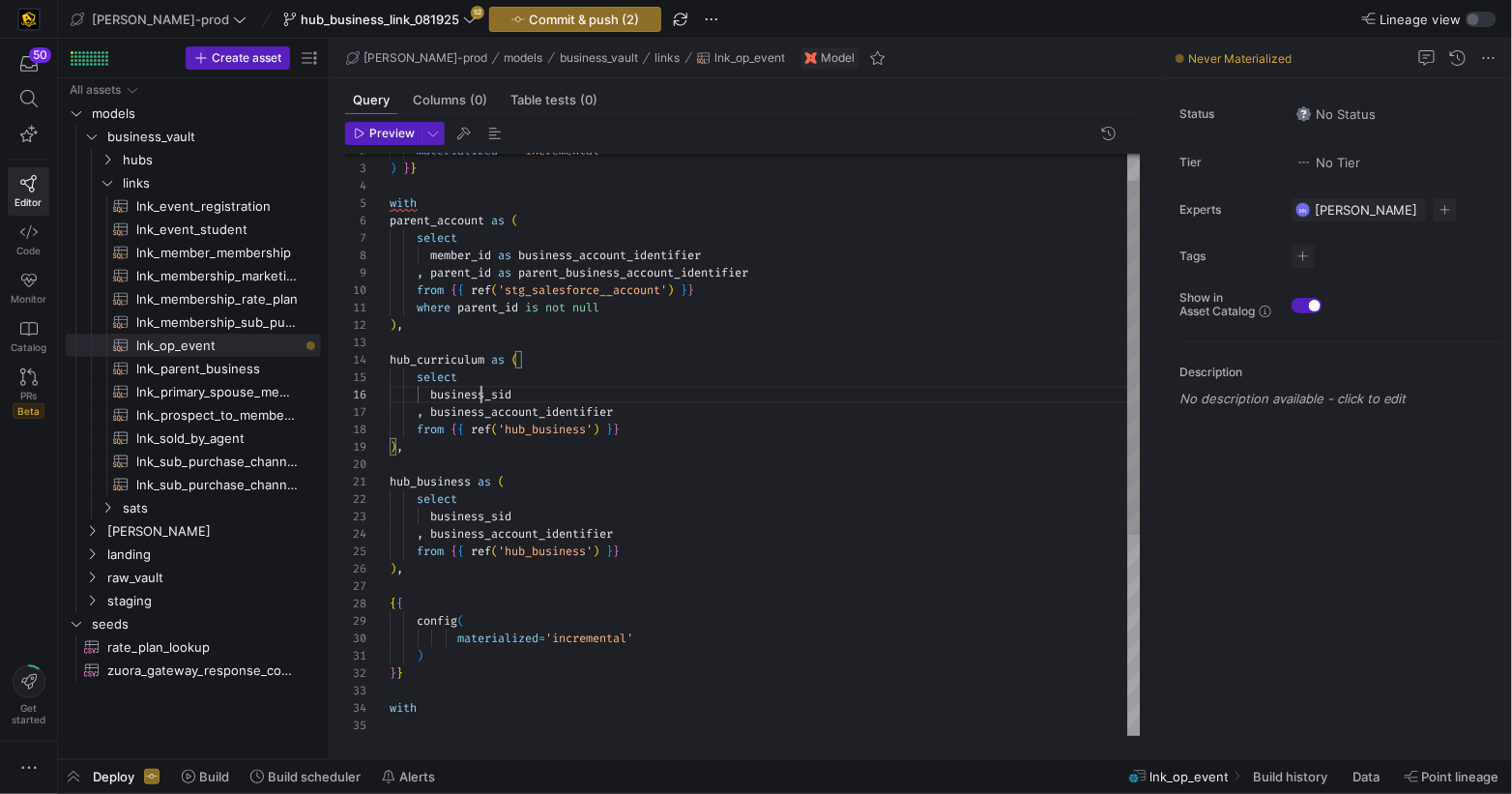
drag, startPoint x: 483, startPoint y: 393, endPoint x: 601, endPoint y: 372, distance: 119.9
click at [483, 393] on span "business_sid" at bounding box center [470, 395] width 81 height 16
drag, startPoint x: 589, startPoint y: 430, endPoint x: 610, endPoint y: 475, distance: 49.7
click at [589, 431] on div at bounding box center [756, 397] width 1512 height 794
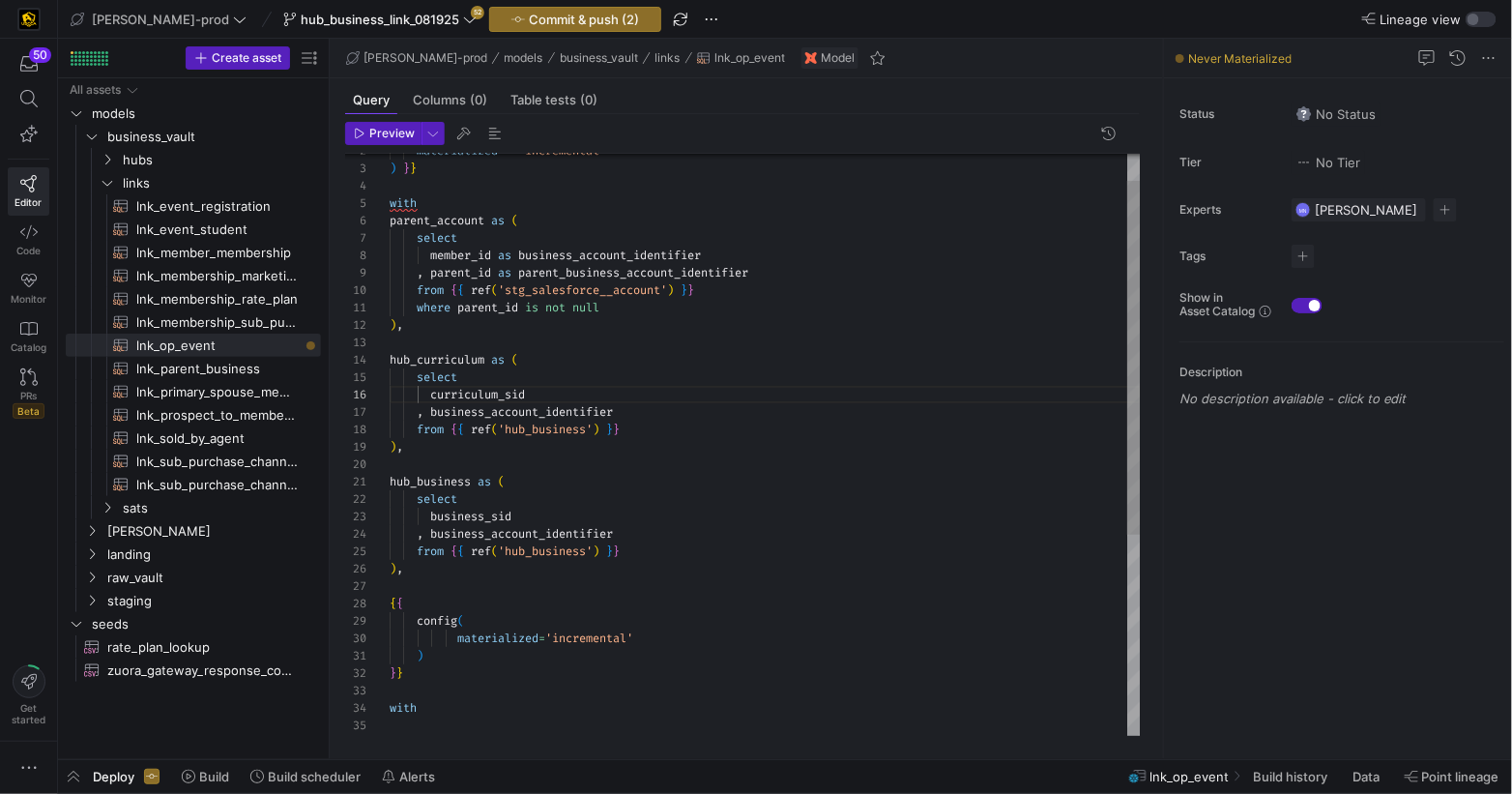
click at [593, 433] on span "'hub_business'" at bounding box center [545, 429] width 95 height 16
click at [685, 482] on div "hub_business as ( select business_sid , business_account_identifier from { { re…" at bounding box center [765, 587] width 752 height 956
click at [553, 411] on div "hub_business as ( select business_sid , business_account_identifier from { { re…" at bounding box center [765, 587] width 752 height 956
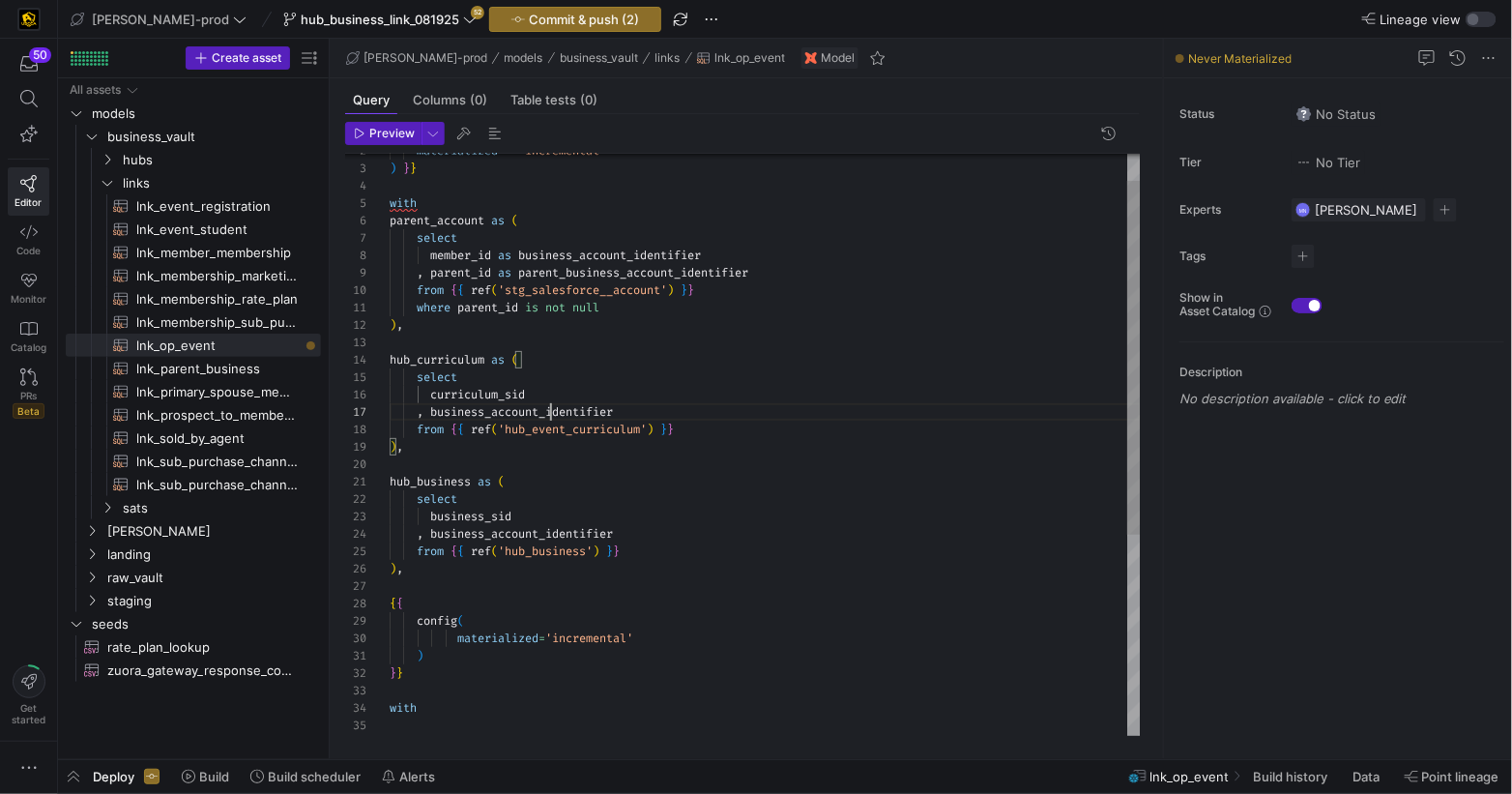
click at [553, 411] on div "hub_business as ( select business_sid , business_account_identifier from { { re…" at bounding box center [765, 587] width 752 height 956
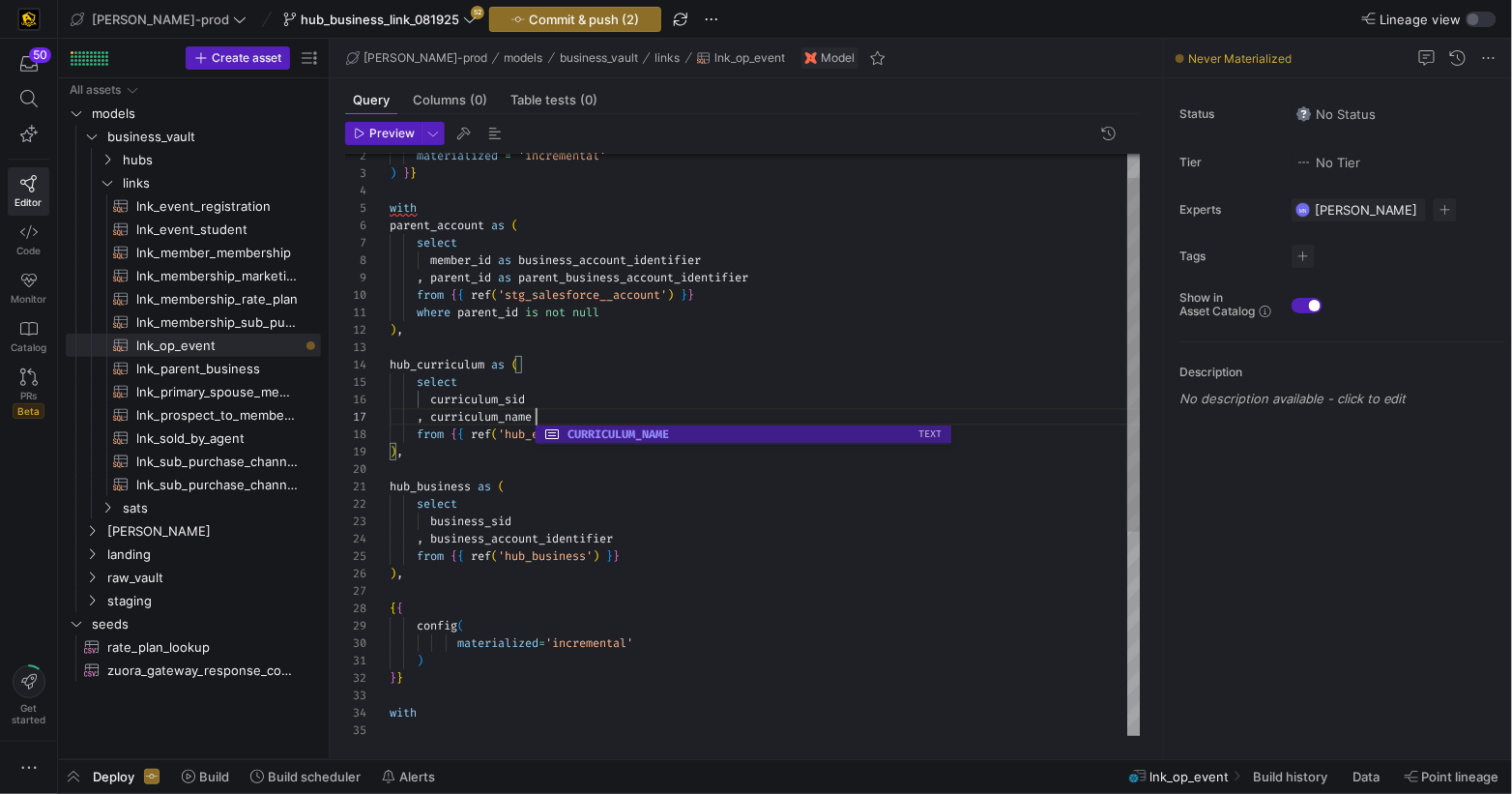
scroll to position [34, 125]
click at [734, 521] on div "hub_business as ( select business_sid , business_account_identifier from { { re…" at bounding box center [765, 591] width 752 height 956
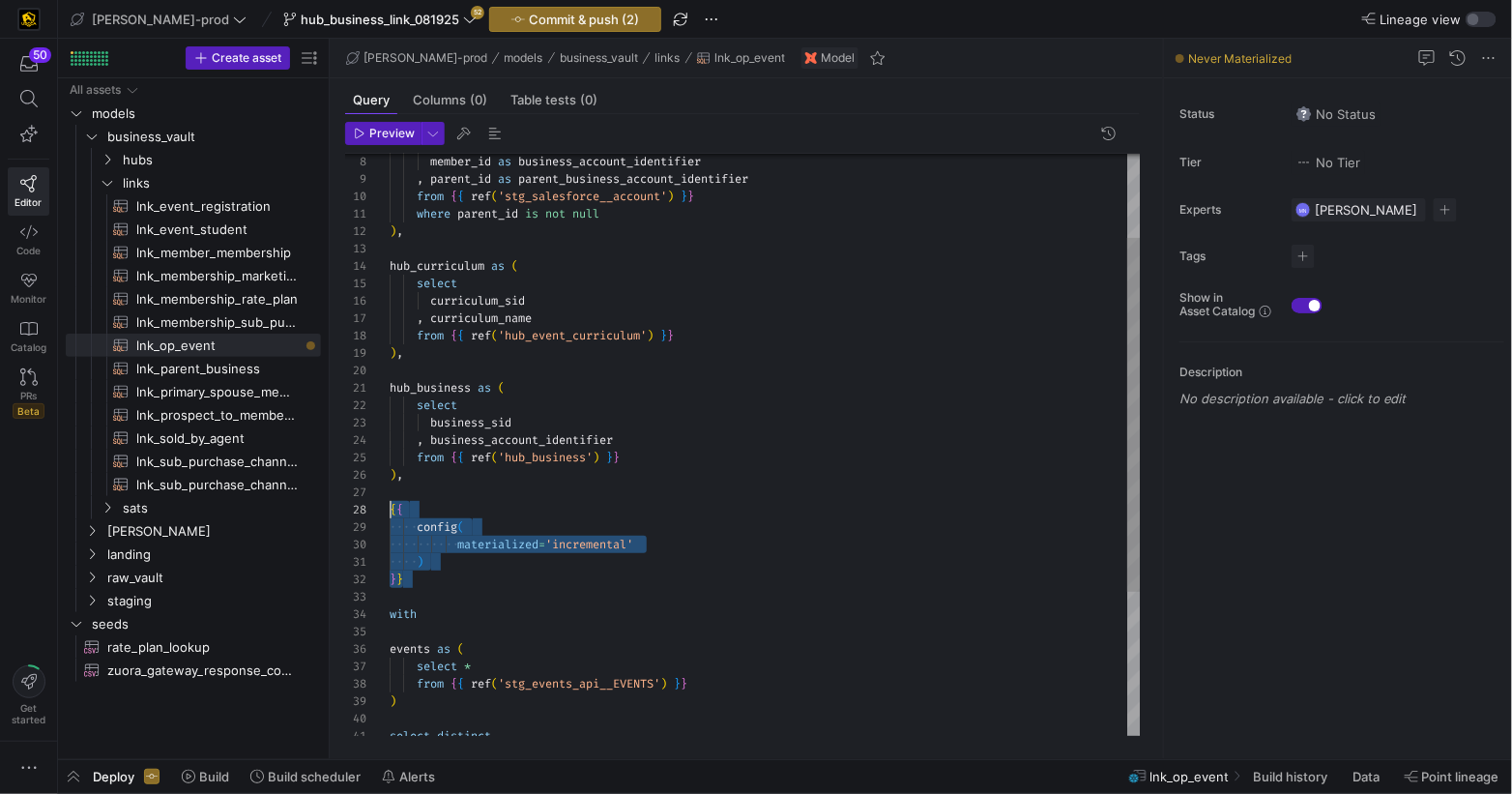
scroll to position [121, 0]
drag, startPoint x: 458, startPoint y: 579, endPoint x: 375, endPoint y: 512, distance: 106.7
click at [375, 512] on div "21 22 23 24 25 26 27 28 29 30 31 32 33 13 12 11 14 15 16 17 18 19 20 10 9 8 34 …" at bounding box center [743, 445] width 796 height 582
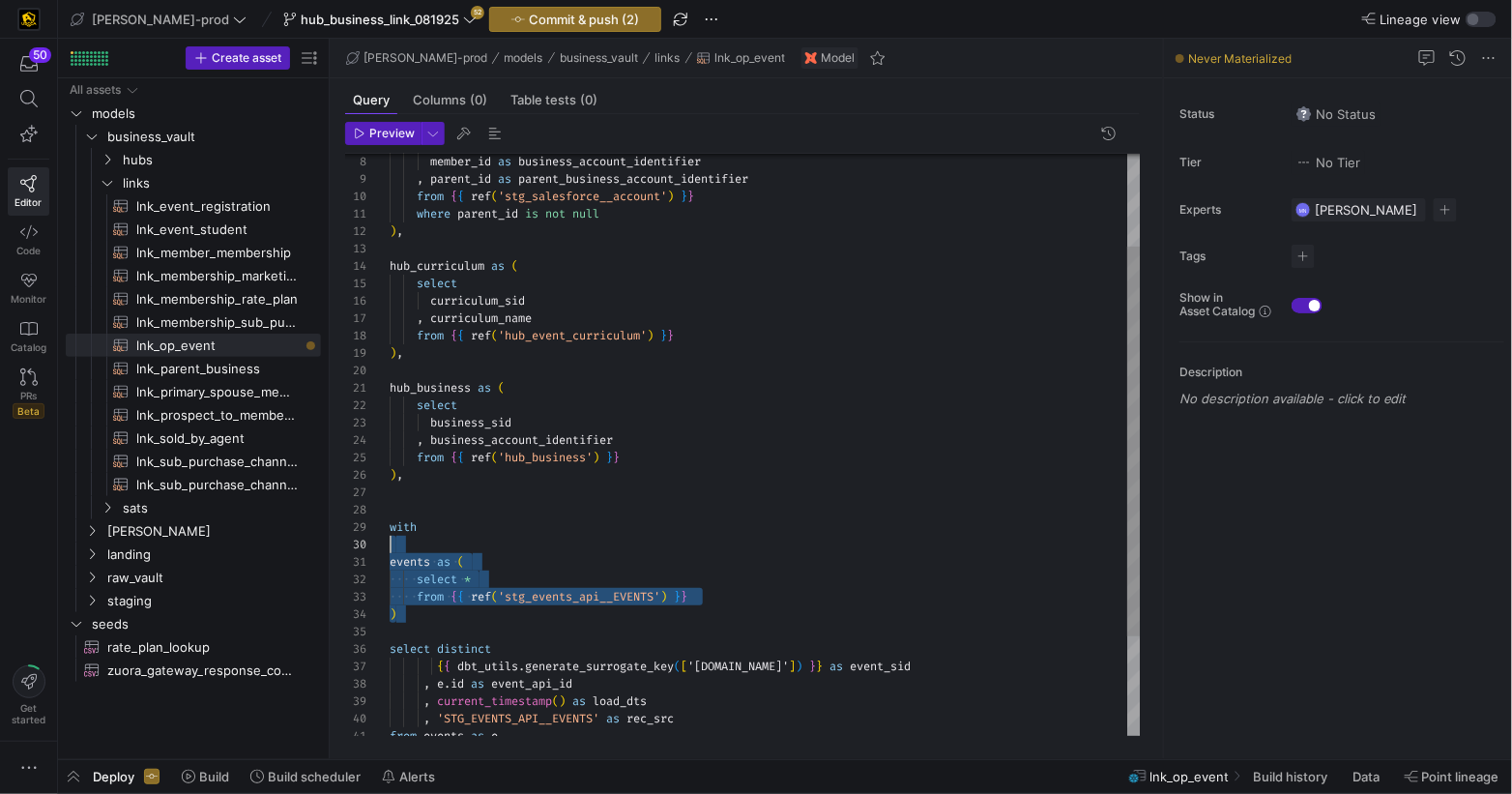
scroll to position [139, 0]
drag, startPoint x: 447, startPoint y: 615, endPoint x: 366, endPoint y: 523, distance: 122.6
click at [366, 523] on div "21 22 23 24 25 26 27 28 13 12 11 14 15 16 17 18 19 20 10 9 8 29 30 31 32 33 34 …" at bounding box center [743, 445] width 796 height 582
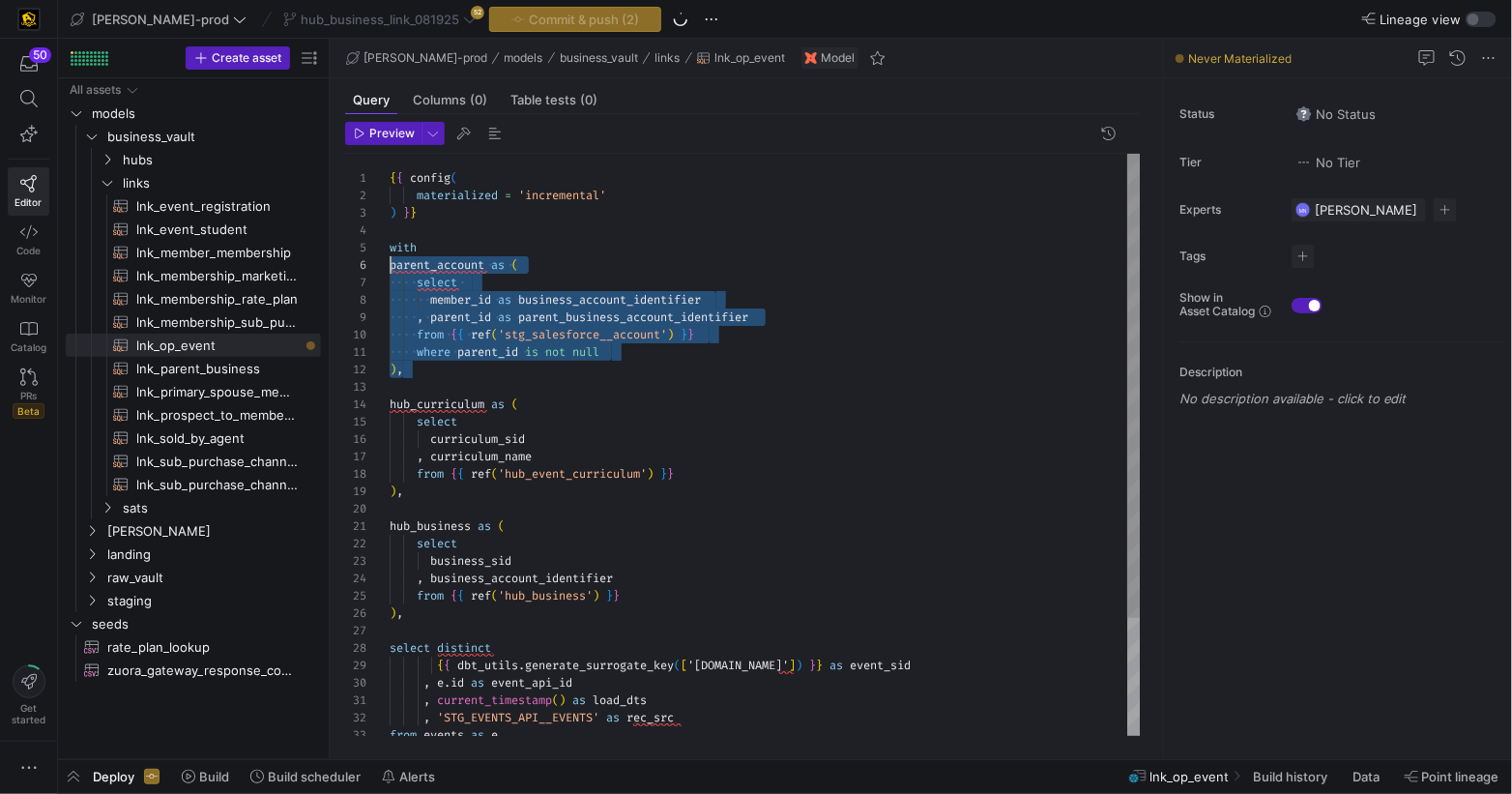
scroll to position [69, 0]
drag, startPoint x: 450, startPoint y: 371, endPoint x: 366, endPoint y: 252, distance: 145.7
click at [369, 247] on div "21 22 23 24 25 26 13 12 11 14 15 16 17 18 19 20 10 9 8 27 28 29 30 31 32 33 7 6…" at bounding box center [743, 445] width 796 height 582
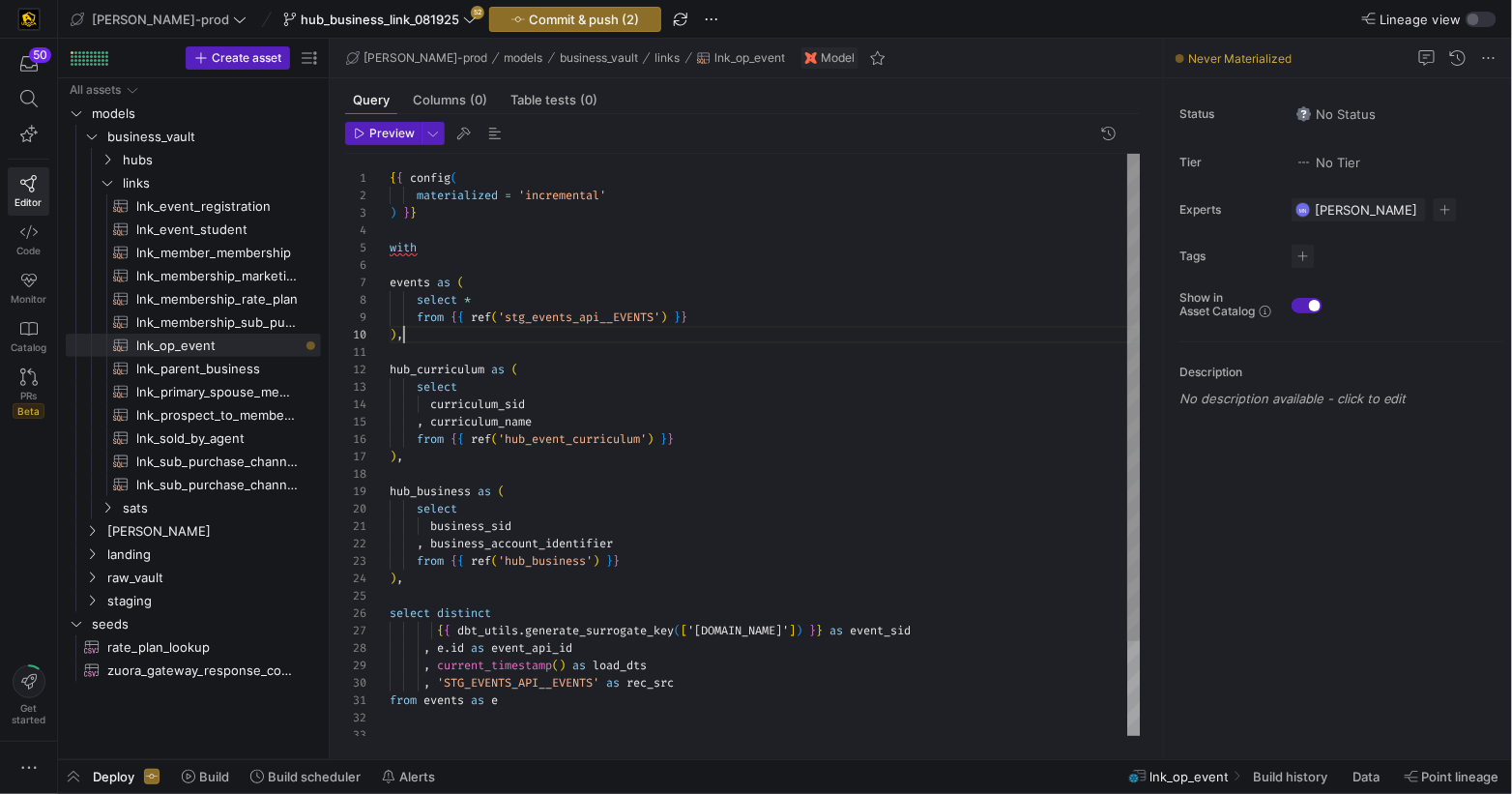
scroll to position [121, 0]
click at [854, 471] on div "hub_business as ( select business_sid , business_account_identifier from { { re…" at bounding box center [765, 501] width 752 height 694
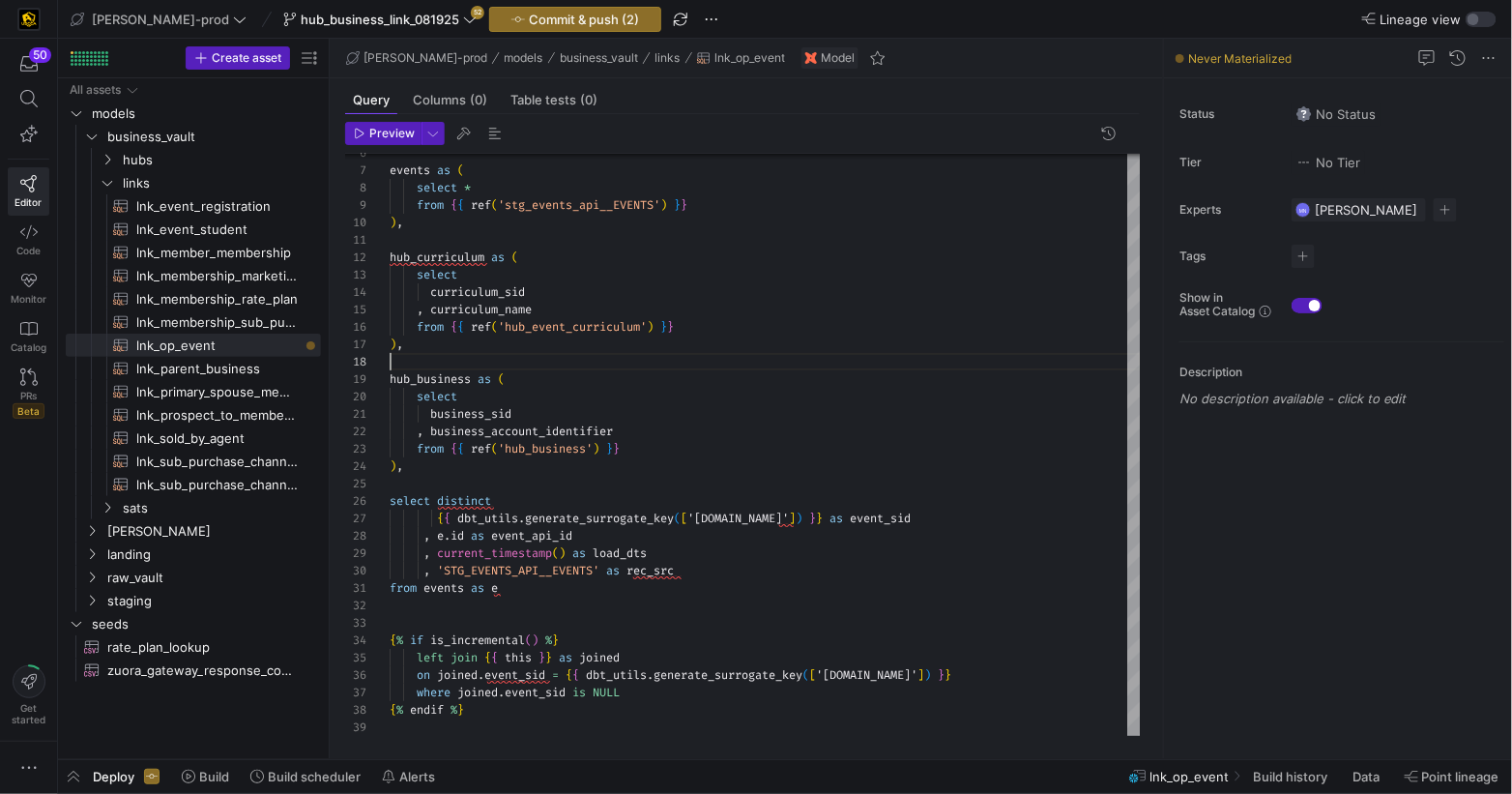
type textarea "hub_curriculum as ( select curriculum_sid , curriculum_name from {{ ref('hub_ev…"
